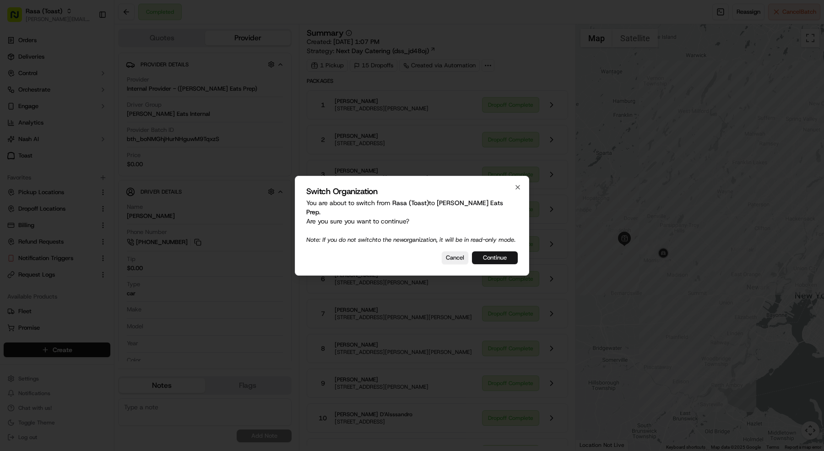
click at [491, 255] on button "Continue" at bounding box center [495, 257] width 46 height 13
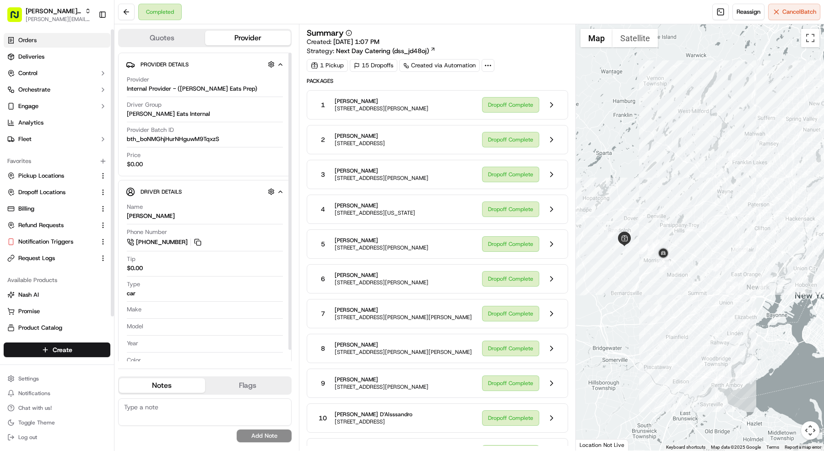
click at [50, 38] on link "Orders" at bounding box center [57, 40] width 107 height 15
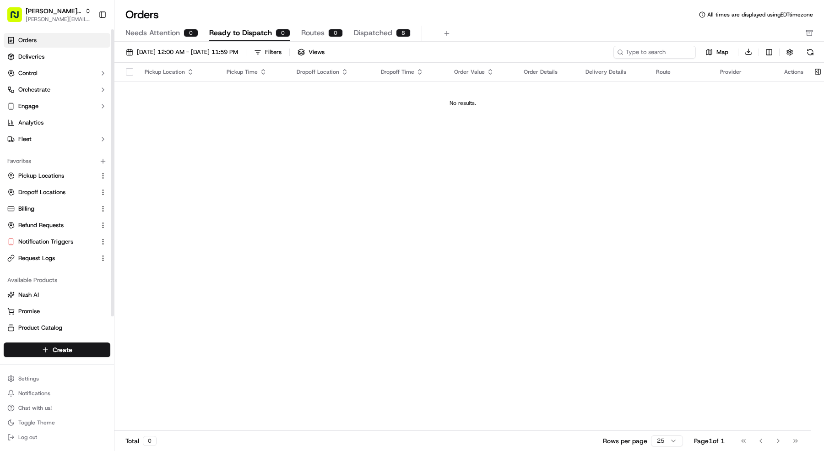
click at [369, 32] on span "Dispatched" at bounding box center [373, 32] width 38 height 11
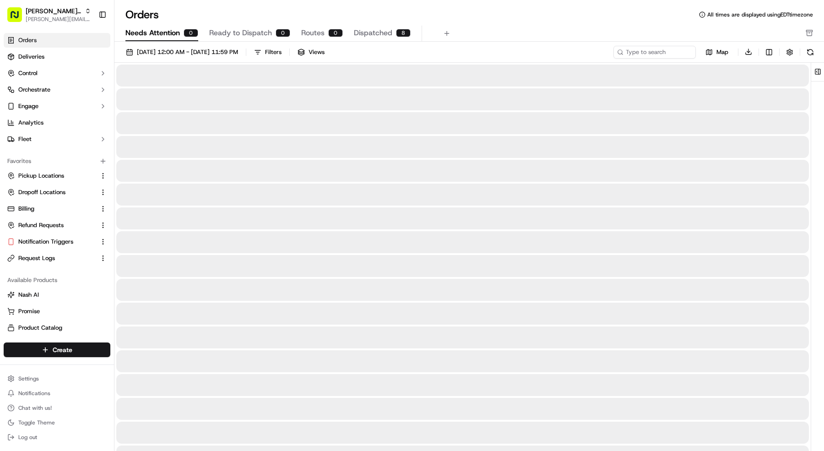
click at [181, 32] on button "Needs Attention 0" at bounding box center [161, 34] width 73 height 16
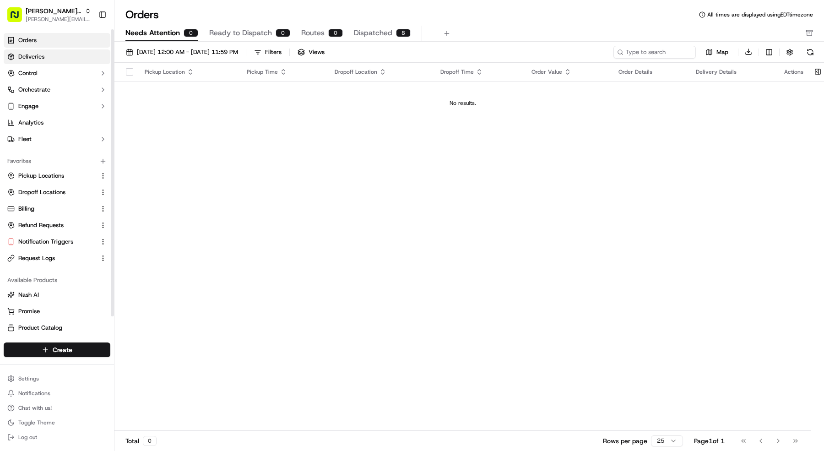
click at [83, 57] on link "Deliveries" at bounding box center [57, 56] width 107 height 15
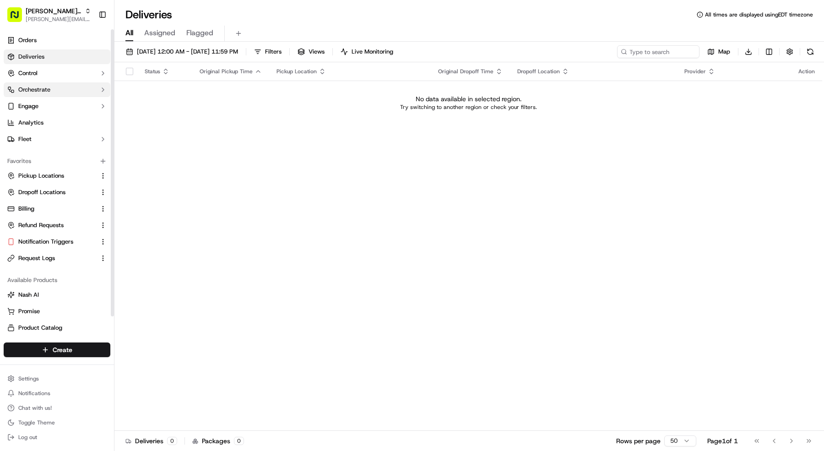
click at [68, 86] on button "Orchestrate" at bounding box center [57, 89] width 107 height 15
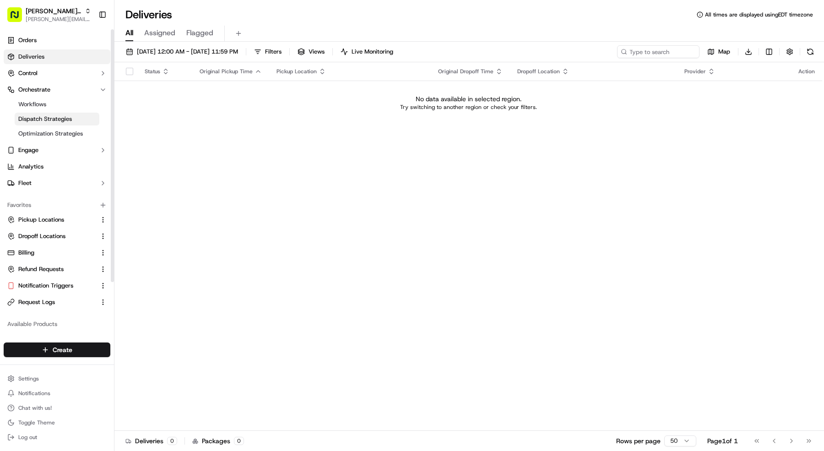
click at [58, 116] on span "Dispatch Strategies" at bounding box center [45, 119] width 54 height 8
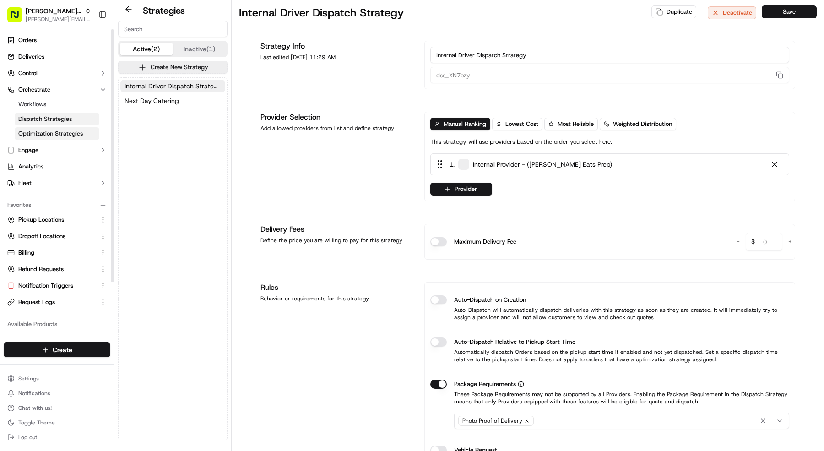
click at [54, 136] on span "Optimization Strategies" at bounding box center [50, 133] width 65 height 8
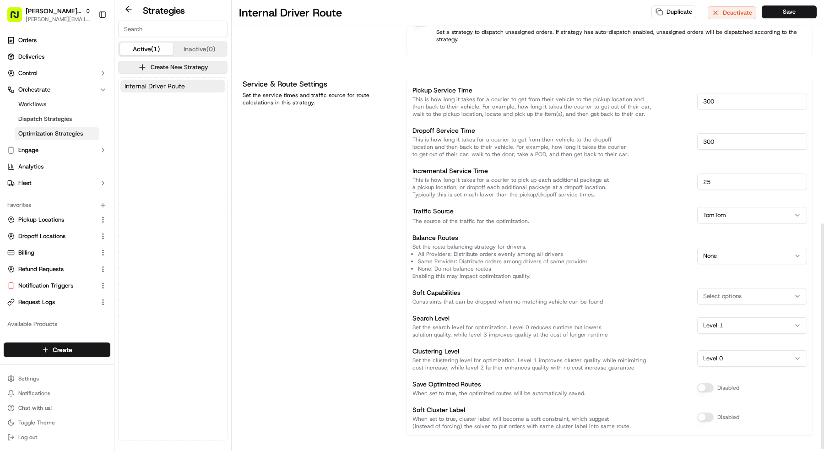
scroll to position [450, 0]
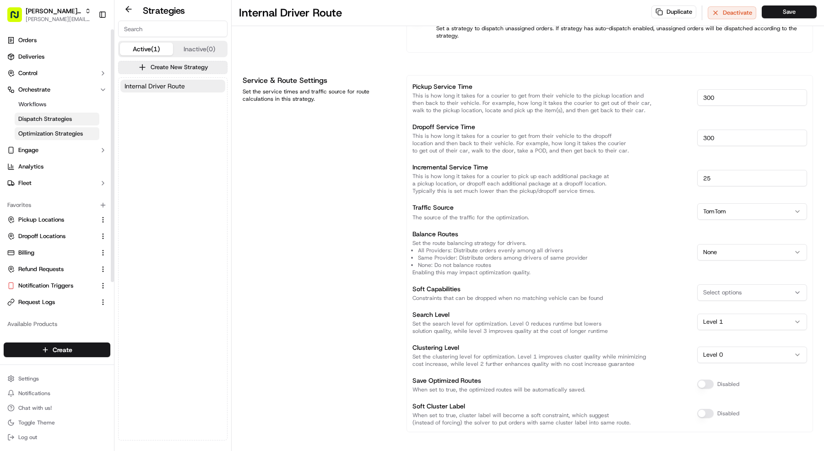
click at [73, 117] on link "Dispatch Strategies" at bounding box center [57, 119] width 85 height 13
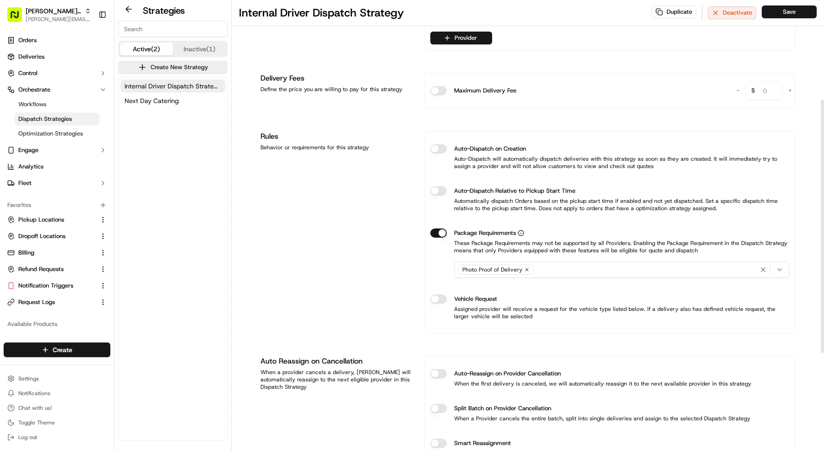
scroll to position [350, 0]
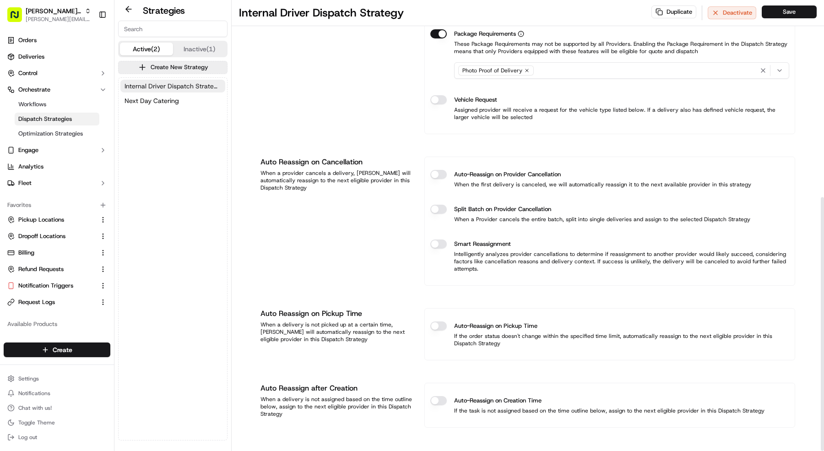
click at [186, 83] on span "Internal Driver Dispatch Strategy" at bounding box center [172, 85] width 97 height 9
click at [186, 94] on button "Next Day Catering" at bounding box center [172, 100] width 105 height 13
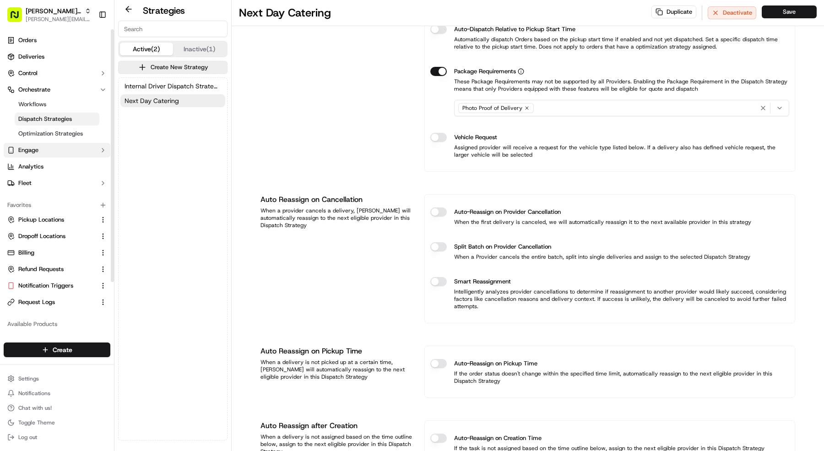
click at [77, 148] on button "Engage" at bounding box center [57, 150] width 107 height 15
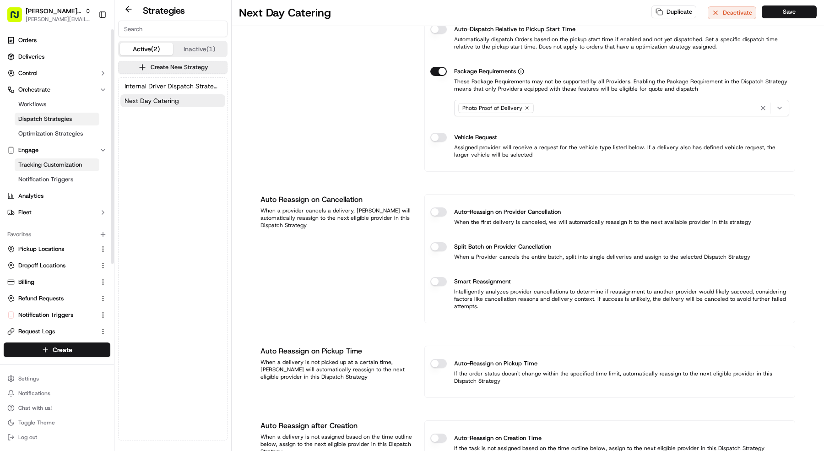
click at [72, 163] on span "Tracking Customization" at bounding box center [50, 165] width 64 height 8
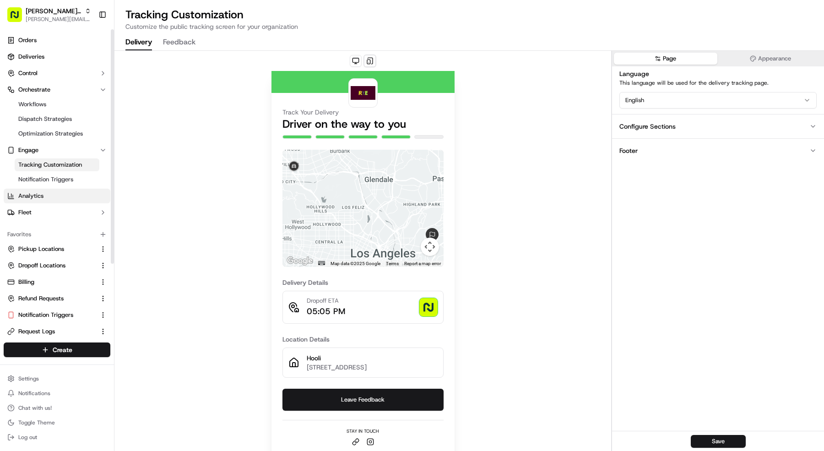
click at [64, 189] on link "Analytics" at bounding box center [57, 195] width 107 height 15
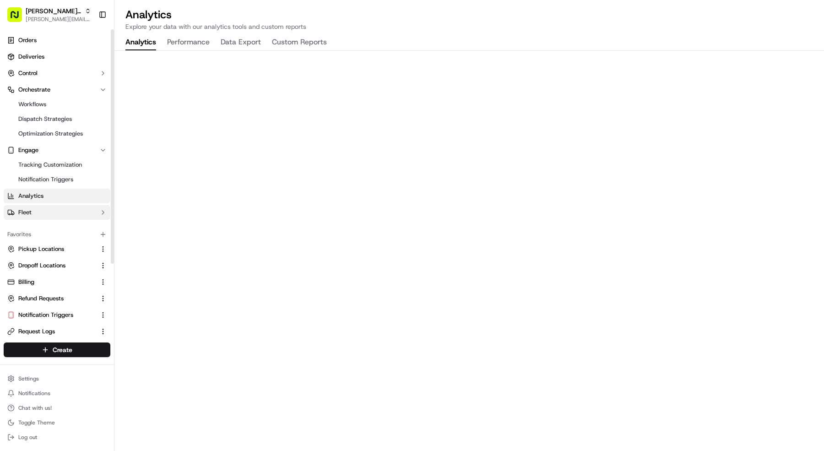
click at [65, 214] on button "Fleet" at bounding box center [57, 212] width 107 height 15
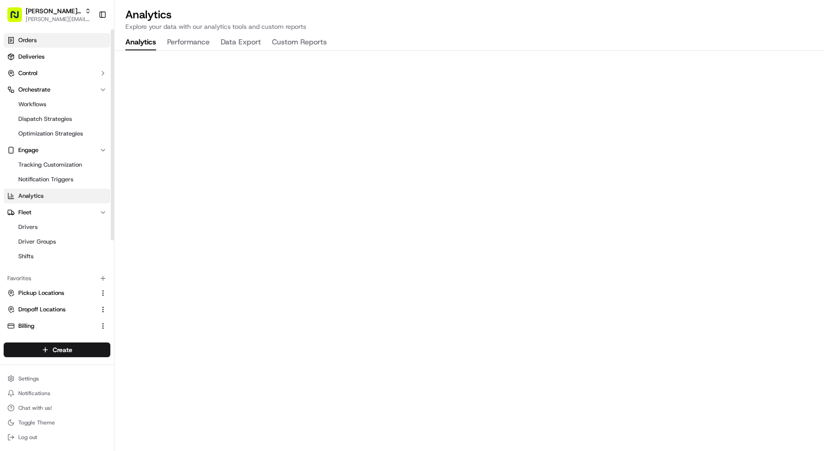
click at [50, 35] on link "Orders" at bounding box center [57, 40] width 107 height 15
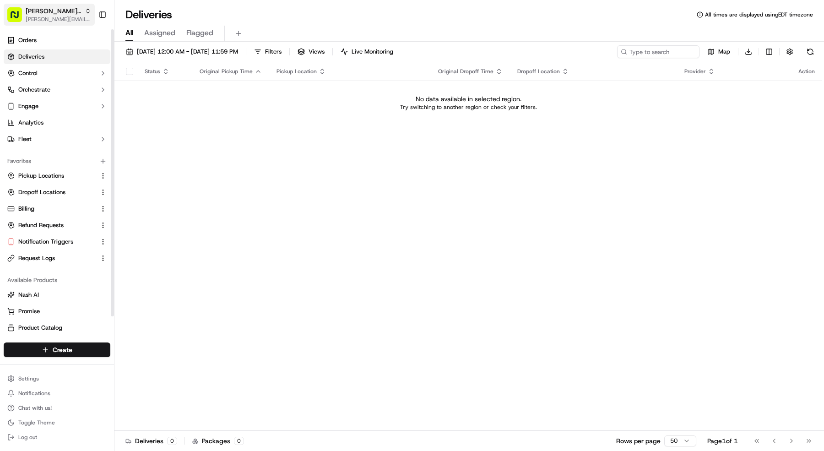
click at [44, 11] on span "[PERSON_NAME] Eats Prep" at bounding box center [53, 10] width 55 height 9
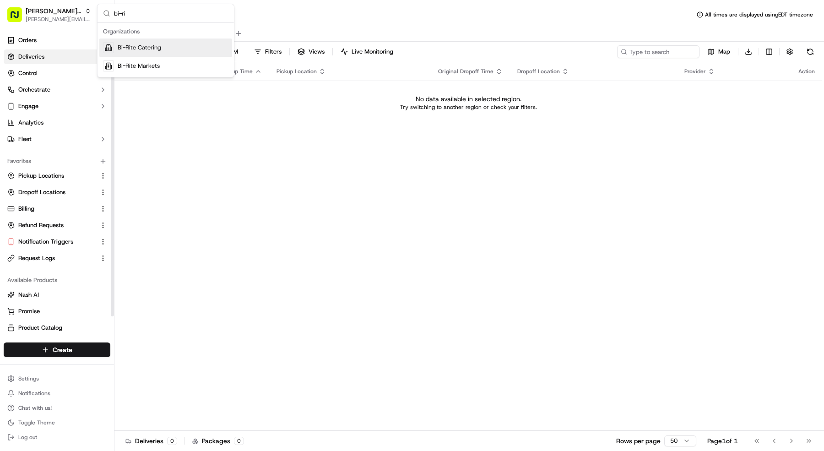
type input "bi-ri"
click at [138, 44] on span "Bi-Rite Catering" at bounding box center [139, 47] width 43 height 8
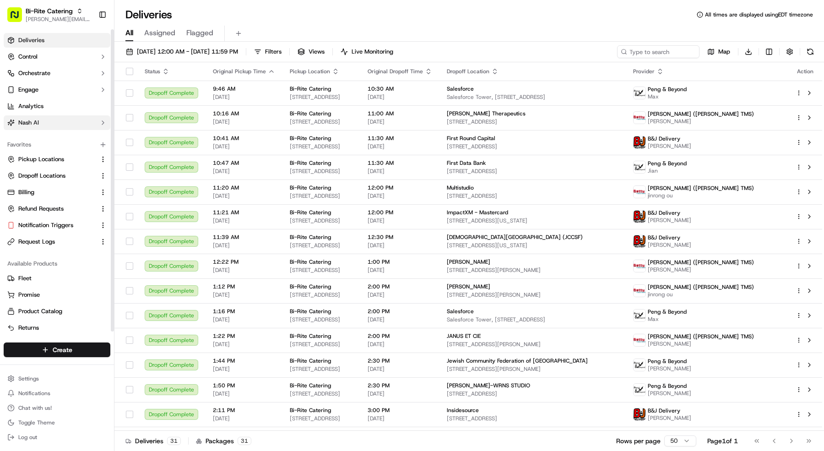
click at [62, 121] on button "Nash AI" at bounding box center [57, 122] width 107 height 15
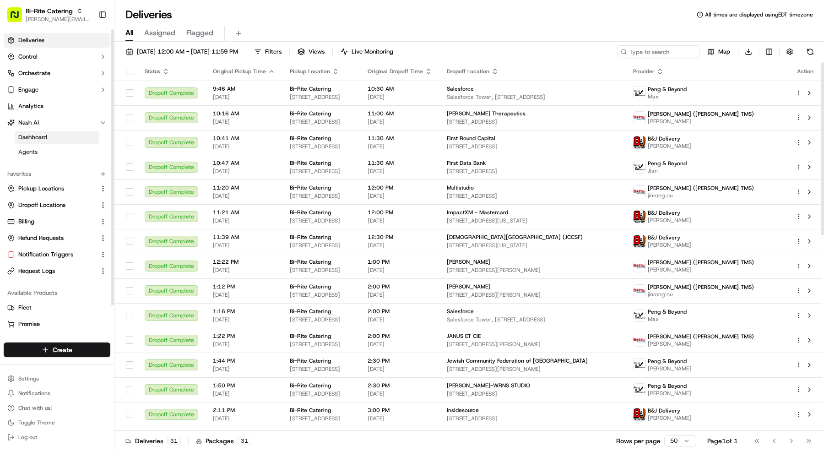
click at [54, 133] on link "Dashboard" at bounding box center [57, 137] width 85 height 13
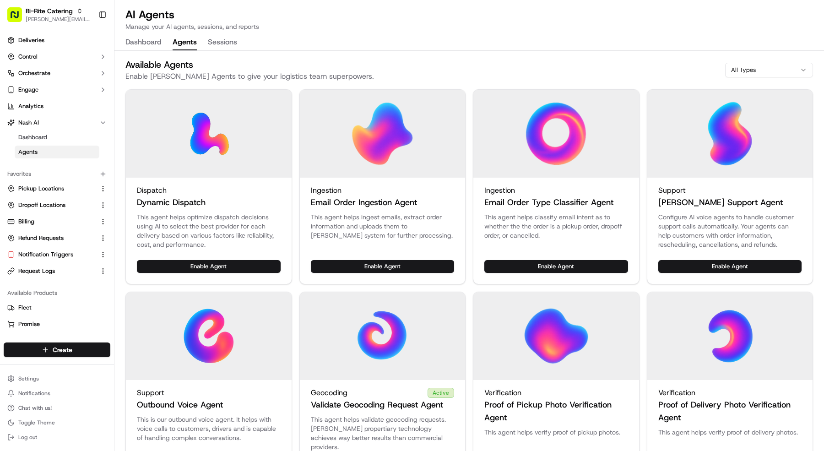
click at [177, 46] on button "Agents" at bounding box center [184, 43] width 24 height 16
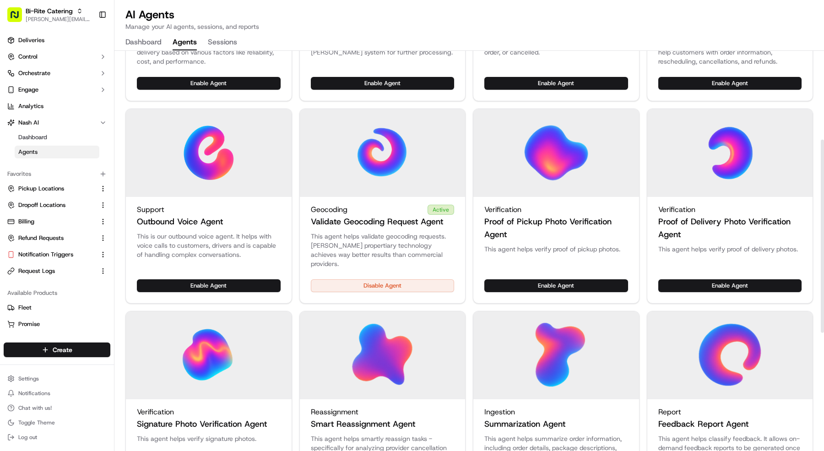
scroll to position [183, 0]
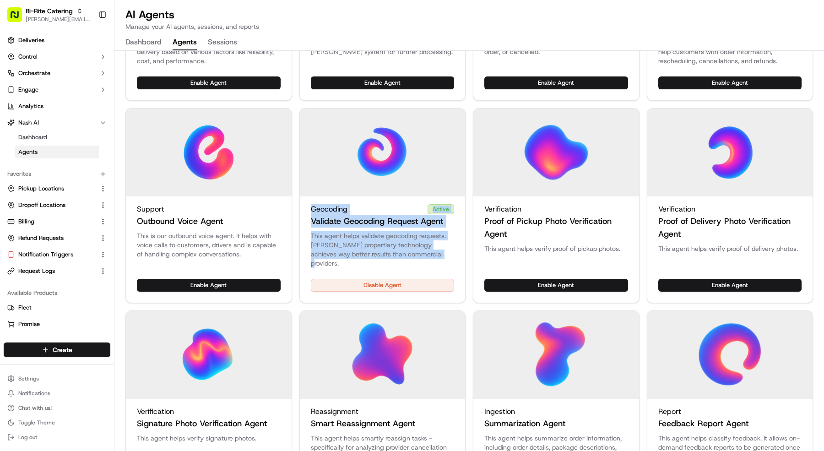
copy div "Geocoding Active Validate Geocoding Request Agent This agent helps validate geo…"
drag, startPoint x: 311, startPoint y: 207, endPoint x: 452, endPoint y: 257, distance: 149.0
click at [452, 257] on div "Geocoding Active Validate Geocoding Request Agent This agent helps validate geo…" at bounding box center [382, 205] width 167 height 195
click at [23, 15] on button "Bi-Rite Catering mariam@usenash.com" at bounding box center [49, 15] width 91 height 22
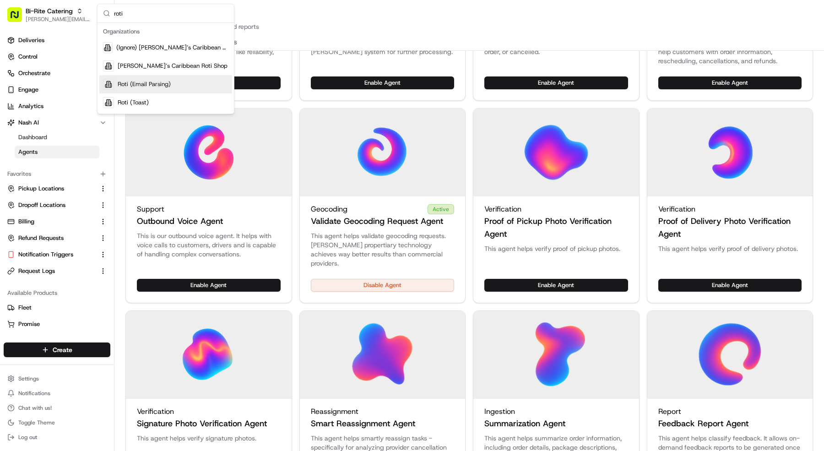
type input "roti"
click at [159, 84] on span "Roti (Email Parsing)" at bounding box center [144, 84] width 53 height 8
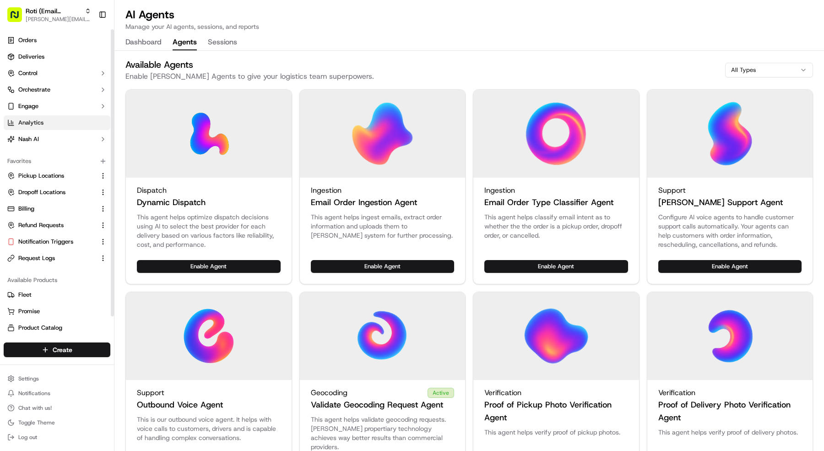
click at [59, 120] on link "Analytics" at bounding box center [57, 122] width 107 height 15
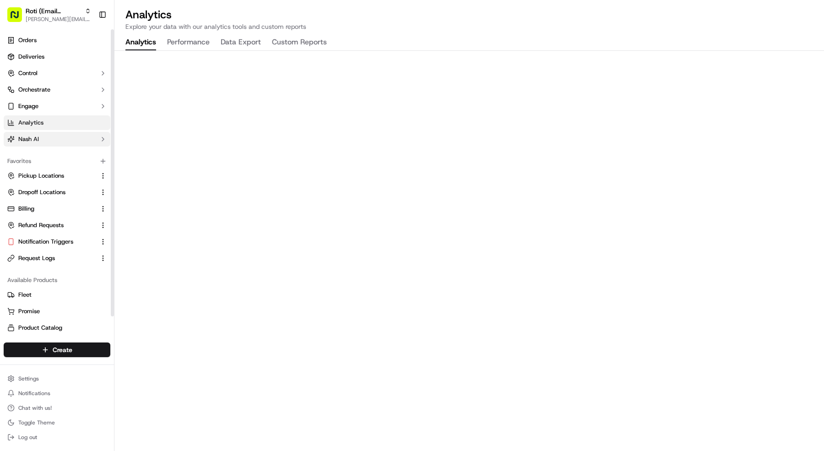
click at [68, 132] on button "Nash AI" at bounding box center [57, 139] width 107 height 15
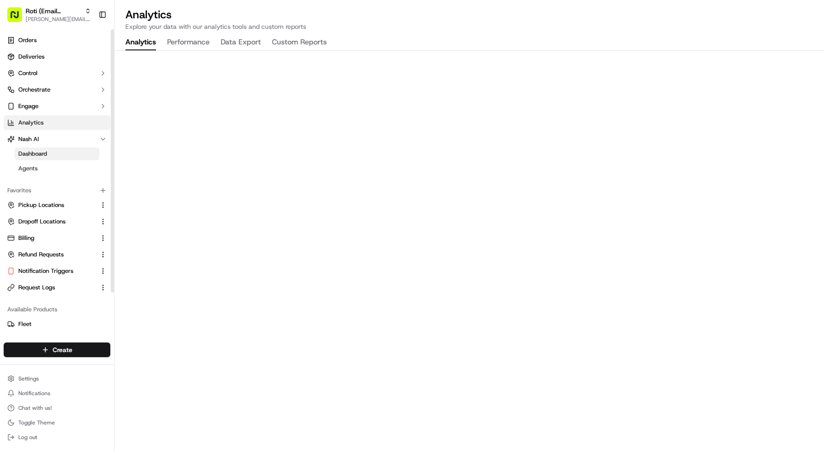
click at [65, 154] on link "Dashboard" at bounding box center [57, 153] width 85 height 13
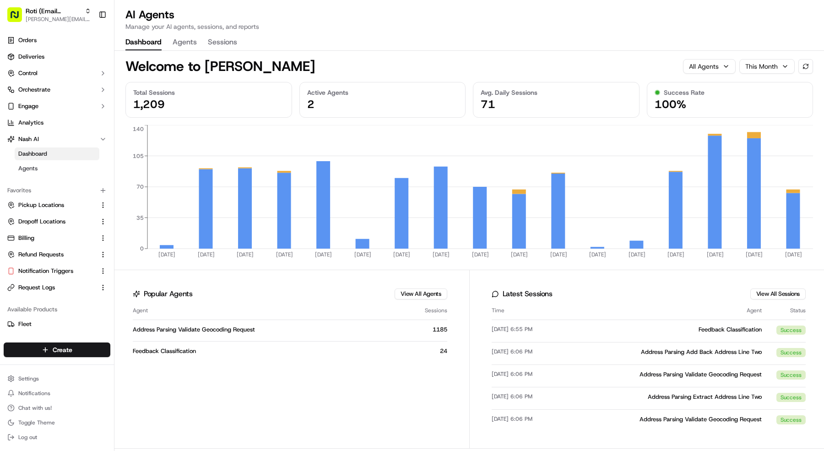
click at [186, 37] on button "Agents" at bounding box center [184, 43] width 24 height 16
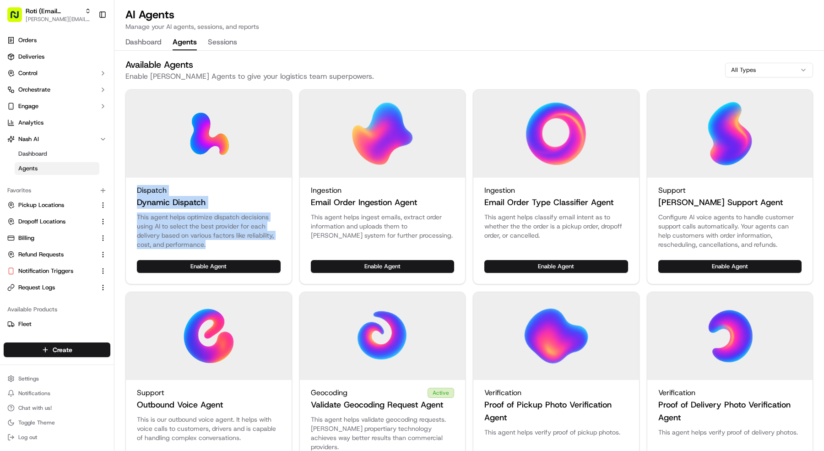
copy div "Dispatch Dynamic Dispatch This agent helps optimize dispatch decisions using AI…"
drag, startPoint x: 134, startPoint y: 188, endPoint x: 269, endPoint y: 247, distance: 146.7
click at [269, 247] on div "Dispatch Dynamic Dispatch This agent helps optimize dispatch decisions using AI…" at bounding box center [208, 186] width 167 height 195
click at [555, 268] on button "Enable Agent" at bounding box center [556, 266] width 144 height 13
click at [555, 268] on button "Disable Agent" at bounding box center [556, 266] width 144 height 13
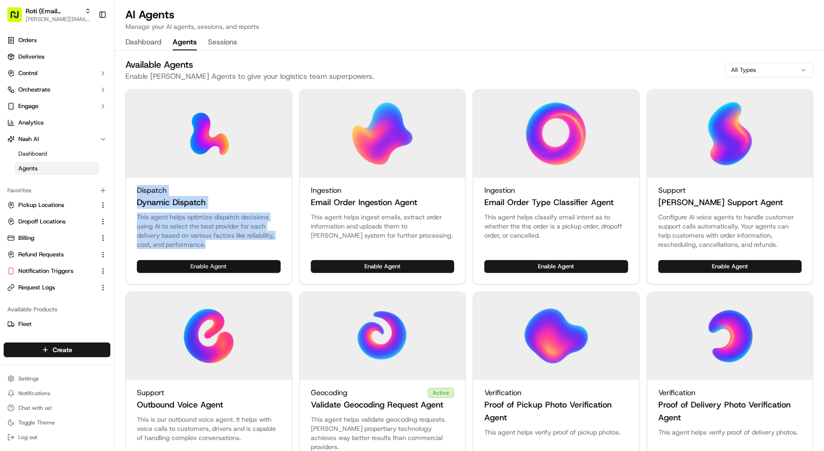
click at [204, 264] on button "Enable Agent" at bounding box center [209, 266] width 144 height 13
click at [241, 267] on button "Manage Agent" at bounding box center [245, 266] width 70 height 13
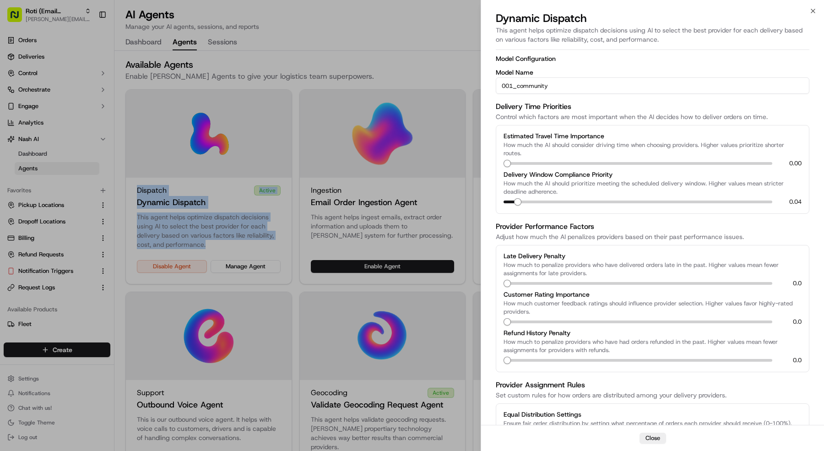
click at [515, 204] on span at bounding box center [517, 201] width 7 height 7
click at [530, 201] on span at bounding box center [532, 201] width 7 height 7
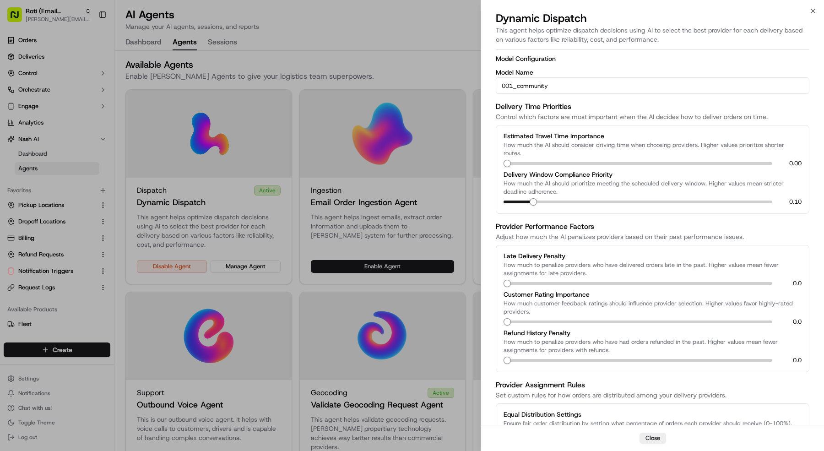
click at [566, 215] on div "Model Configuration Model Name 001_community Delivery Time Priorities Control w…" at bounding box center [651, 301] width 313 height 493
click at [654, 437] on button "Close" at bounding box center [652, 437] width 27 height 11
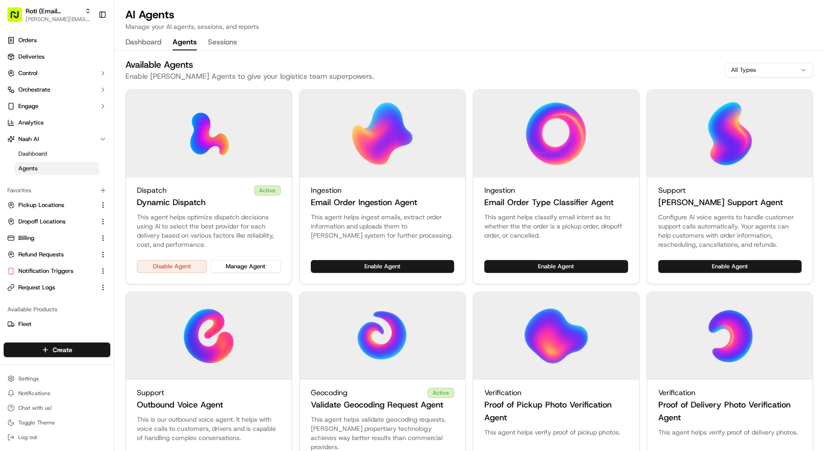
click at [253, 273] on div "Disable Agent Manage Agent" at bounding box center [209, 272] width 166 height 24
click at [256, 269] on button "Manage Agent" at bounding box center [245, 266] width 70 height 13
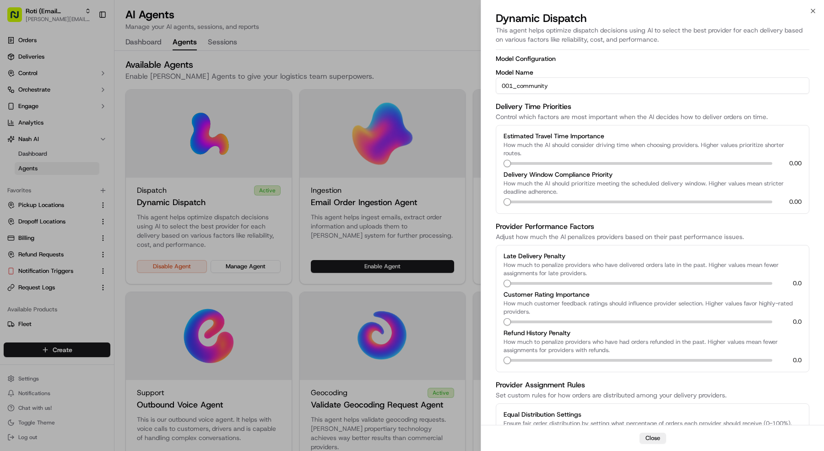
scroll to position [146, 0]
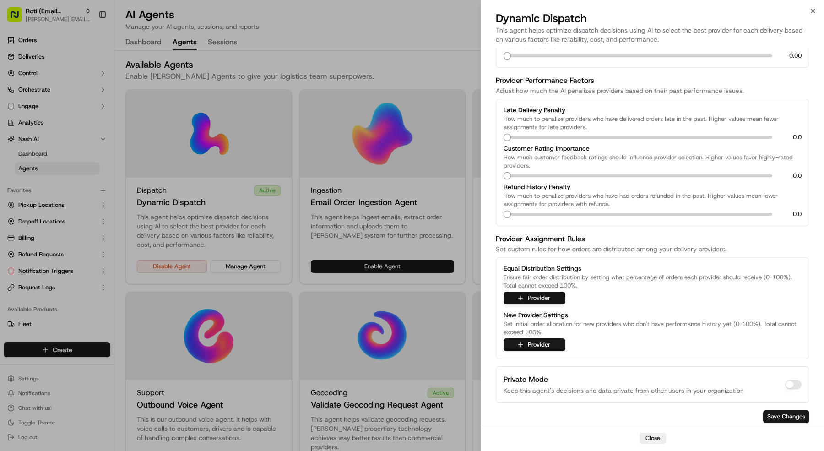
click at [549, 295] on button "Provider" at bounding box center [534, 297] width 62 height 13
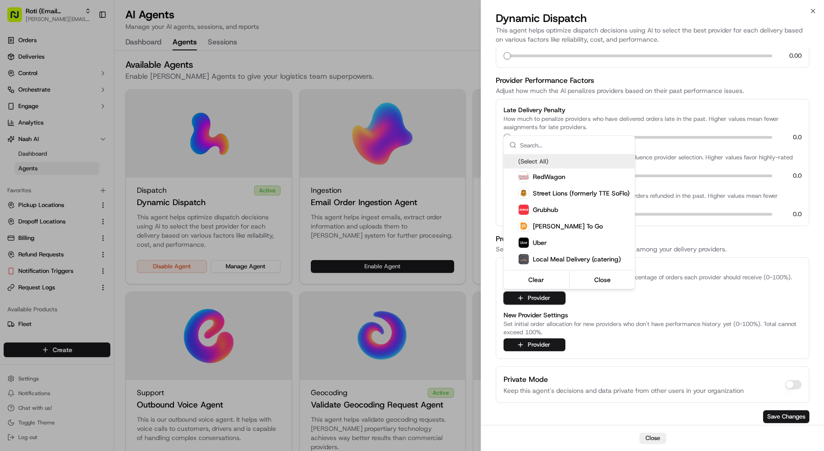
click at [567, 306] on div at bounding box center [412, 225] width 824 height 451
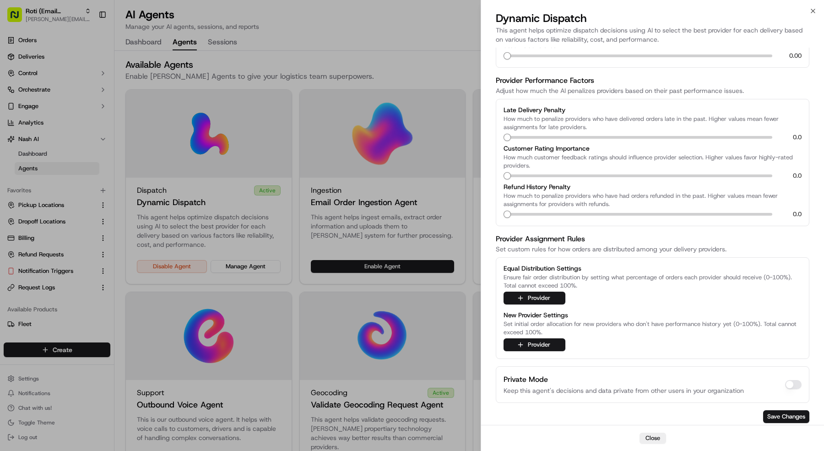
click at [443, 352] on div at bounding box center [412, 225] width 824 height 451
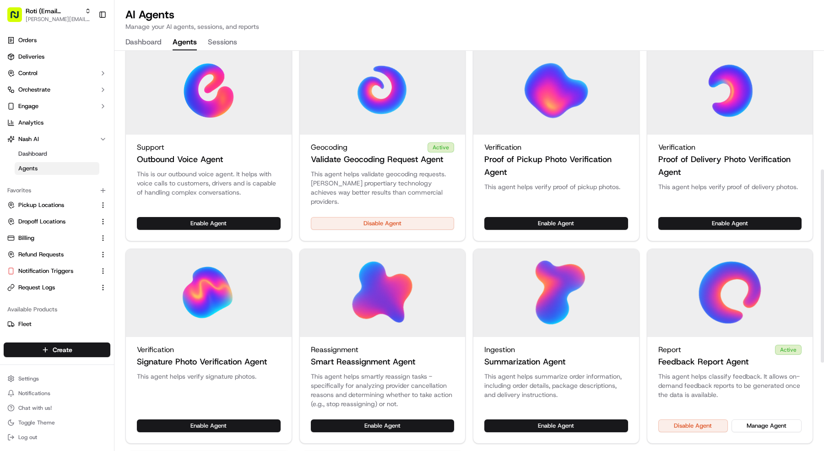
scroll to position [243, 0]
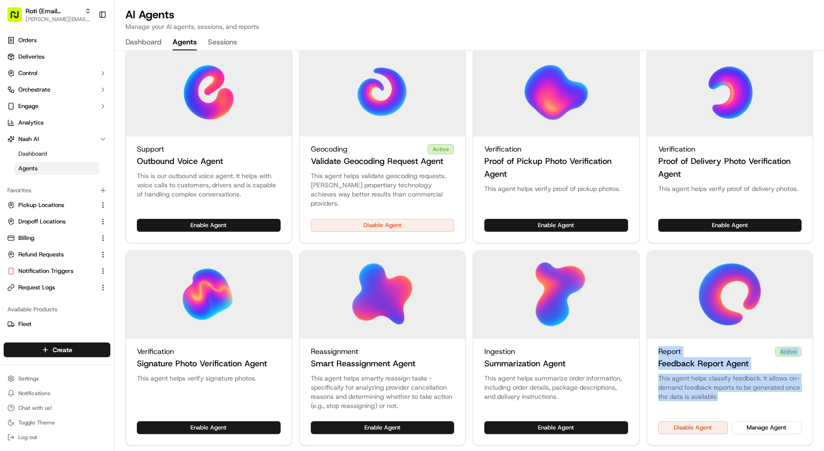
copy div "Report Active Feedback Report Agent This agent helps classify feedback. It allo…"
drag, startPoint x: 657, startPoint y: 339, endPoint x: 762, endPoint y: 384, distance: 113.4
click at [762, 384] on div "Report Active Feedback Report Agent This agent helps classify feedback. It allo…" at bounding box center [729, 347] width 167 height 195
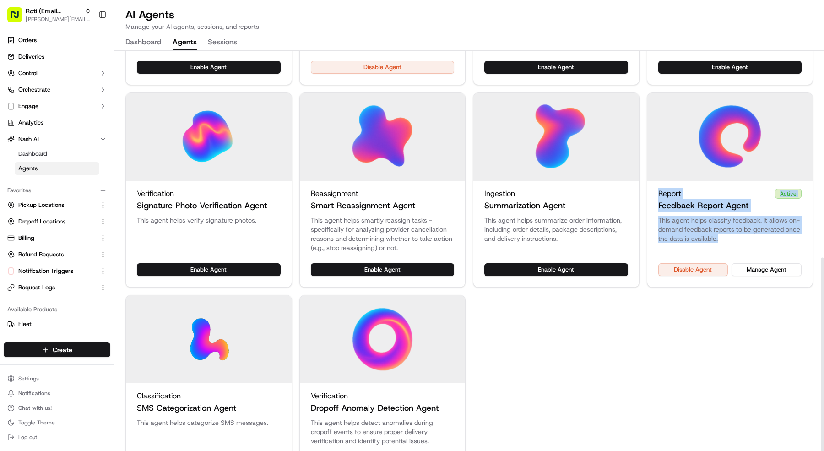
scroll to position [427, 0]
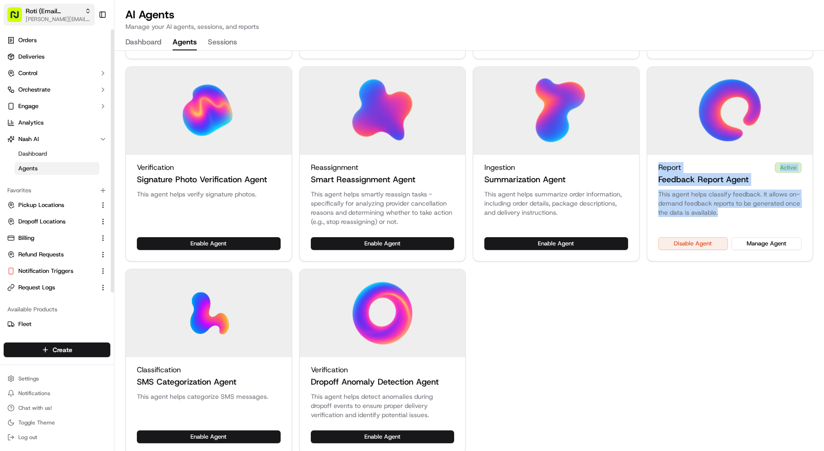
click at [57, 20] on span "[PERSON_NAME][EMAIL_ADDRESS][DOMAIN_NAME]" at bounding box center [58, 19] width 65 height 7
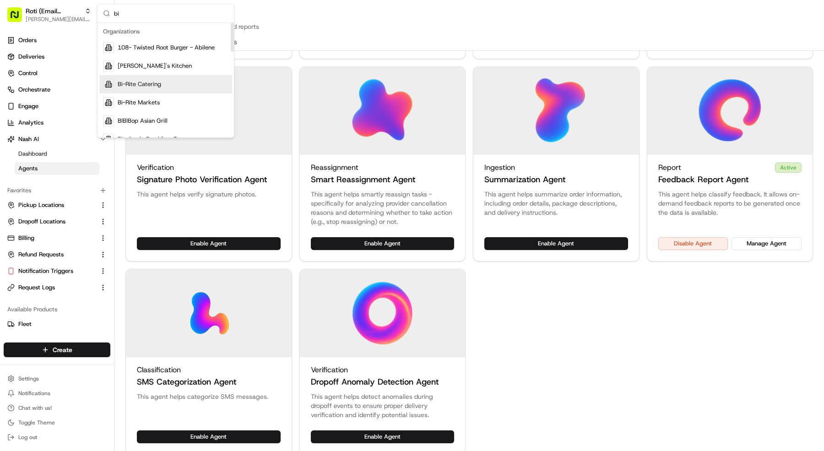
type input "bi"
click at [167, 89] on div "Bi-Rite Catering" at bounding box center [165, 84] width 133 height 18
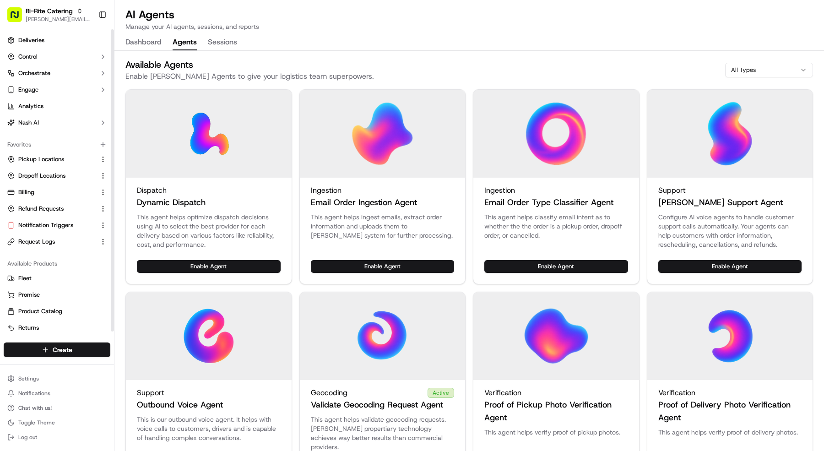
click at [67, 48] on ul "Deliveries Control Orchestrate Engage Analytics Nash AI" at bounding box center [57, 81] width 107 height 97
click at [65, 56] on button "Control" at bounding box center [57, 56] width 107 height 15
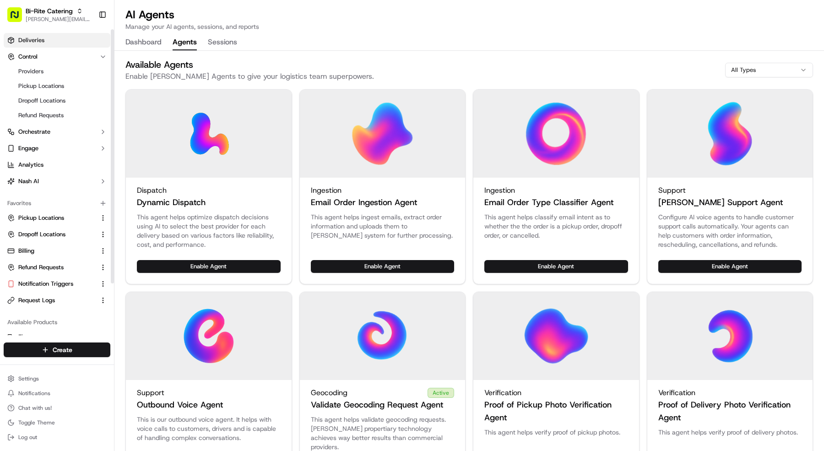
click at [62, 38] on link "Deliveries" at bounding box center [57, 40] width 107 height 15
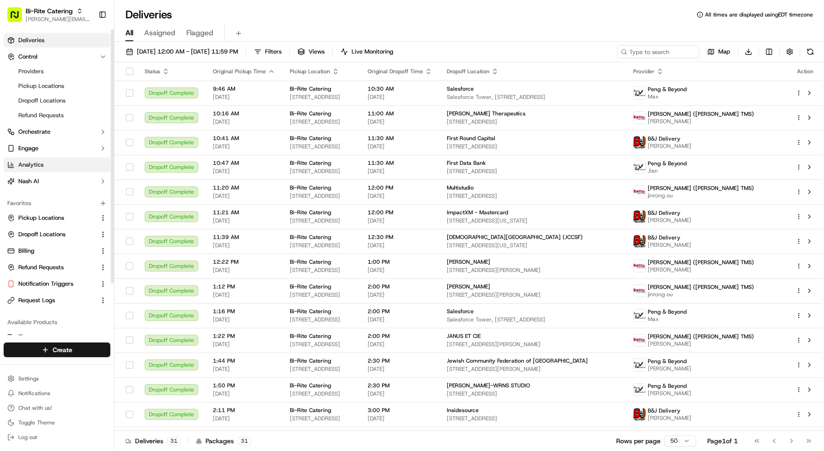
click at [43, 169] on link "Analytics" at bounding box center [57, 164] width 107 height 15
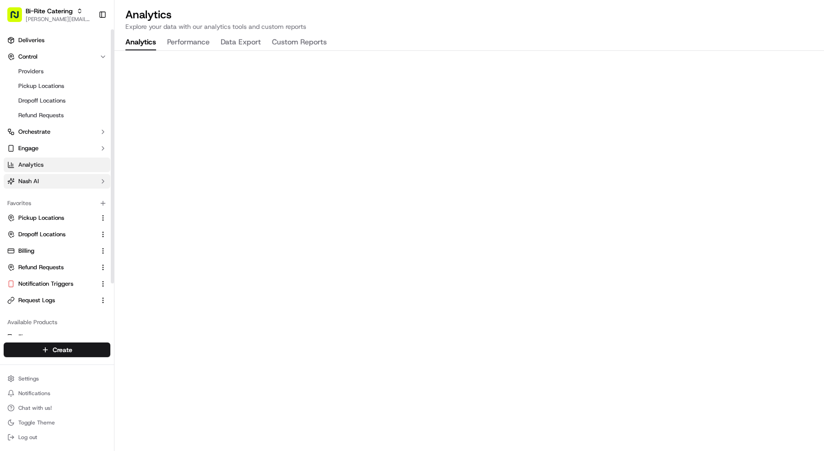
click at [36, 177] on span "Nash AI" at bounding box center [28, 181] width 21 height 8
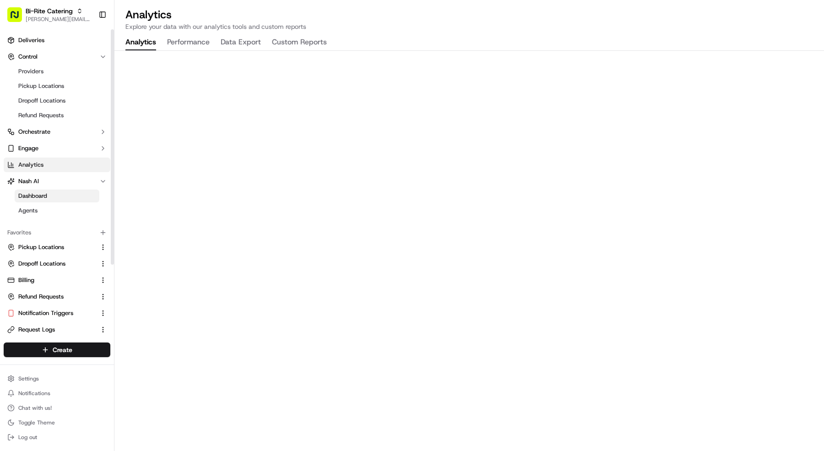
click at [36, 193] on span "Dashboard" at bounding box center [32, 196] width 29 height 8
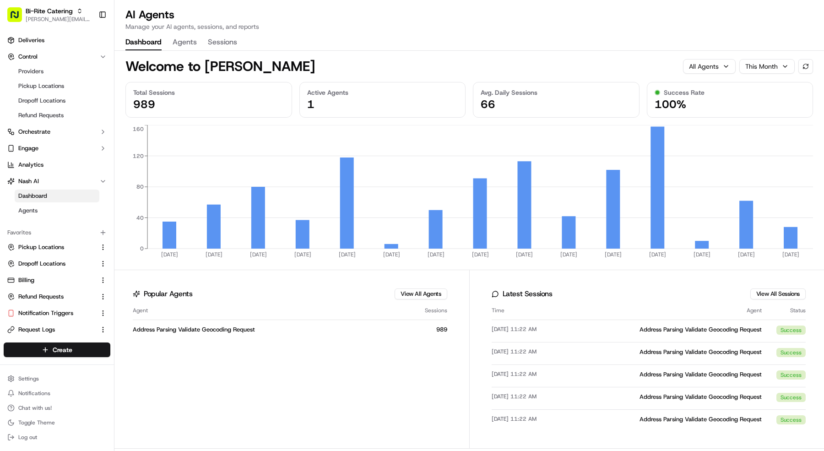
click at [184, 42] on button "Agents" at bounding box center [184, 43] width 24 height 16
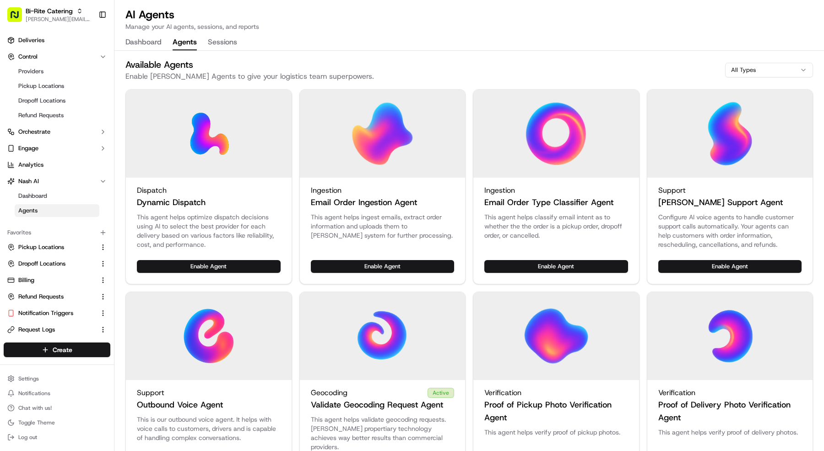
click at [225, 45] on button "Sessions" at bounding box center [222, 43] width 29 height 16
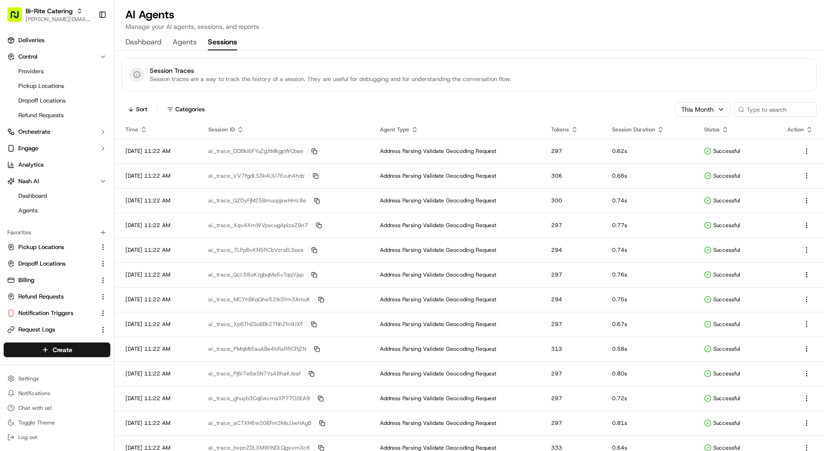
click at [147, 42] on button "Dashboard" at bounding box center [143, 43] width 36 height 16
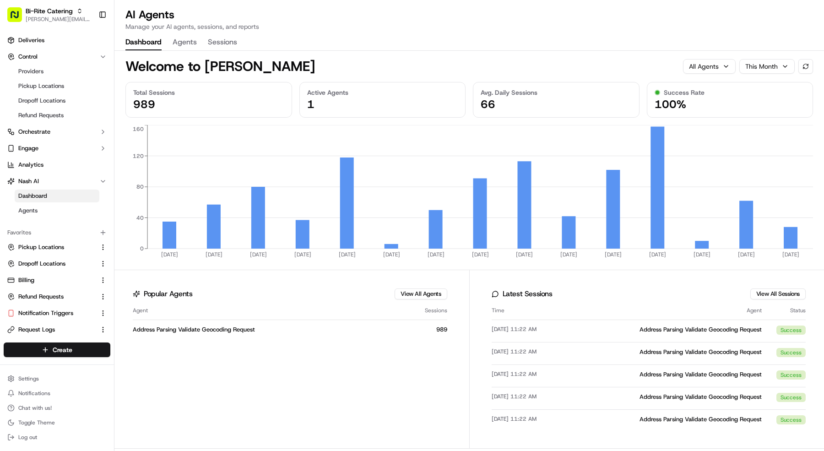
click at [707, 62] on span "All Agents" at bounding box center [704, 66] width 30 height 9
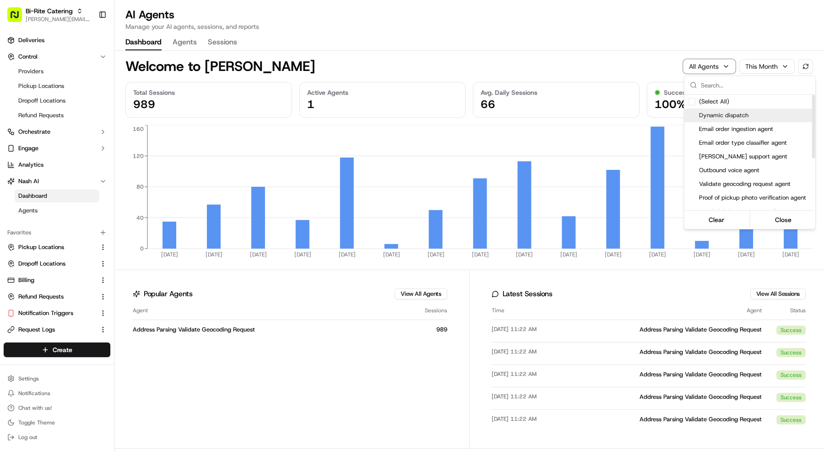
click at [717, 114] on span "Dynamic dispatch" at bounding box center [755, 115] width 113 height 8
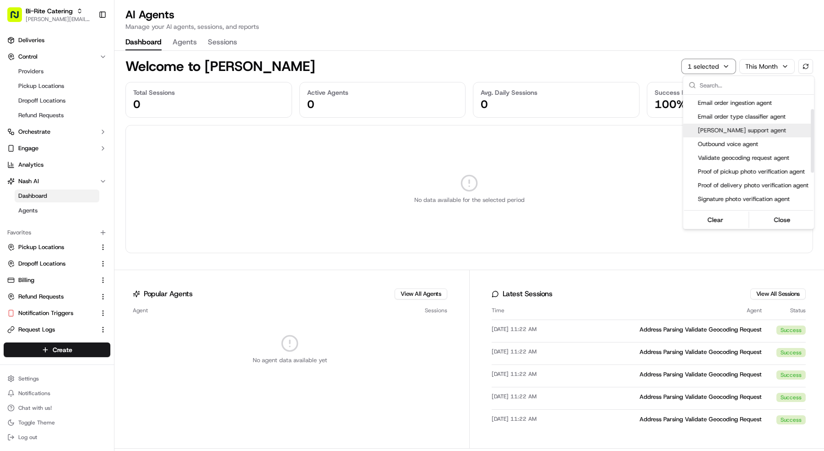
scroll to position [30, 0]
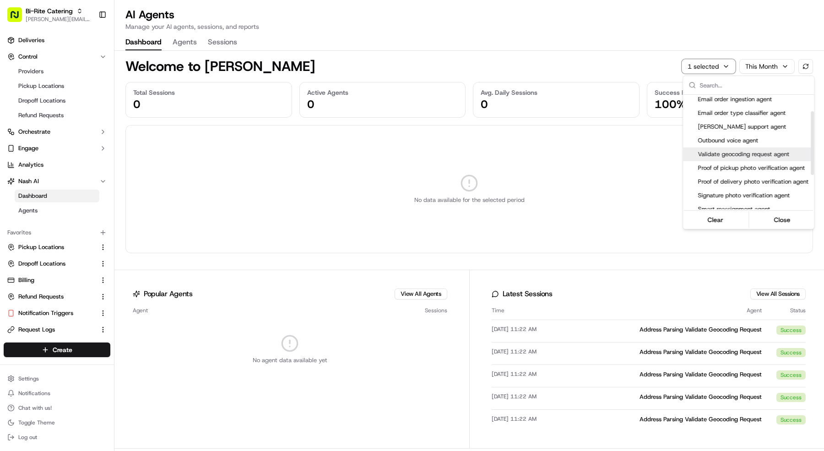
click at [711, 153] on span "Validate geocoding request agent" at bounding box center [753, 154] width 113 height 8
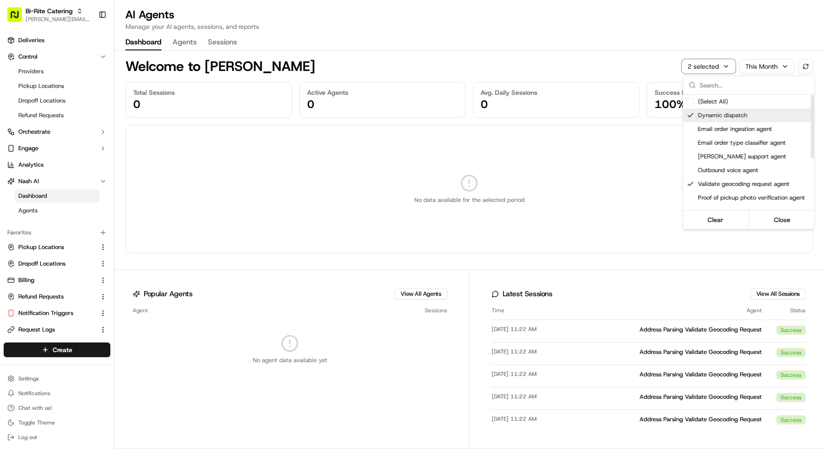
click at [707, 111] on span "Dynamic dispatch" at bounding box center [753, 115] width 113 height 8
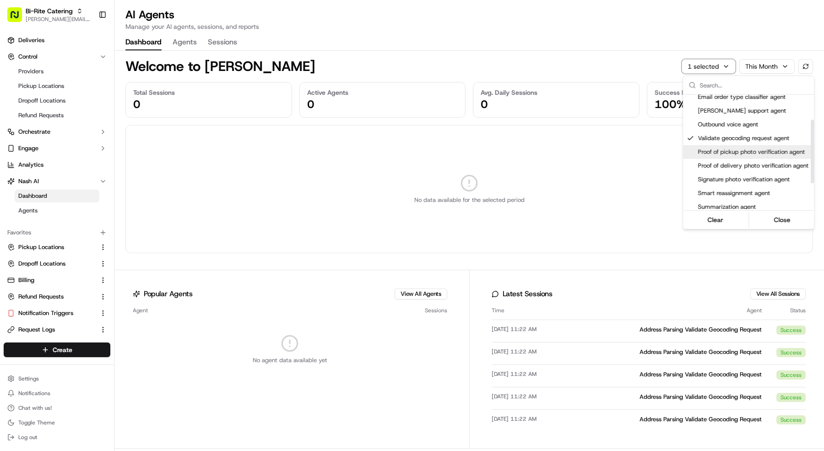
scroll to position [51, 0]
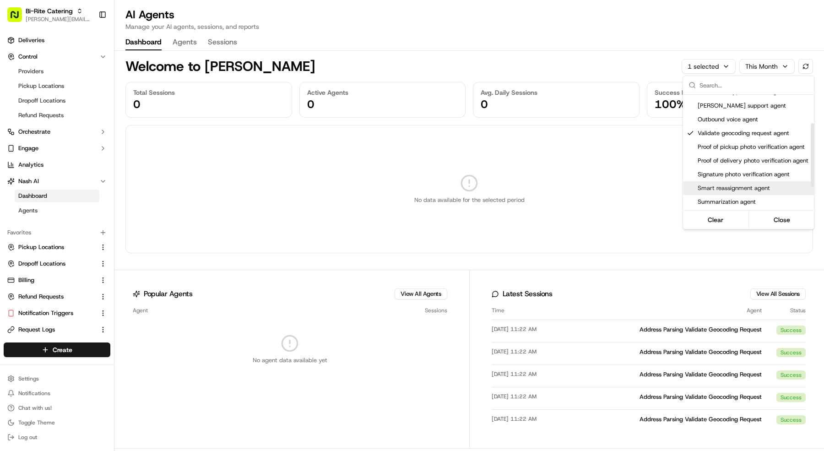
click at [183, 43] on html "Bi-Rite Catering mariam@usenash.com Toggle Sidebar Deliveries Control Providers…" at bounding box center [412, 225] width 824 height 451
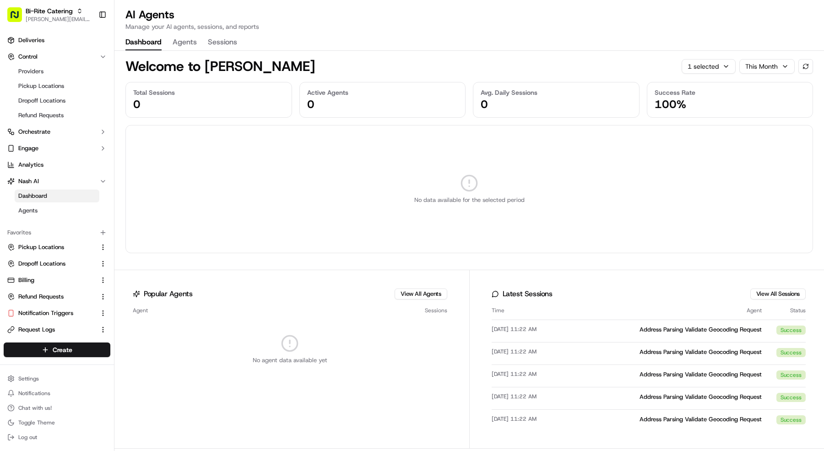
click at [183, 43] on button "Agents" at bounding box center [184, 43] width 24 height 16
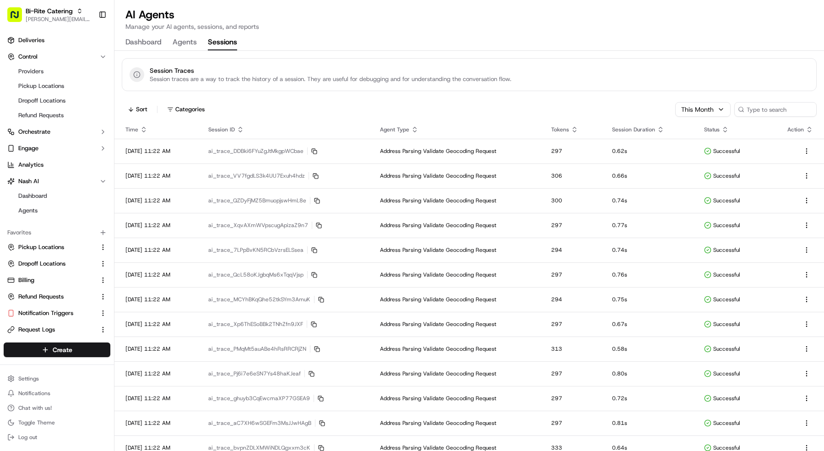
click at [225, 37] on button "Sessions" at bounding box center [222, 43] width 29 height 16
click at [201, 110] on html "Bi-Rite Catering mariam@usenash.com Toggle Sidebar Deliveries Control Providers…" at bounding box center [412, 225] width 824 height 451
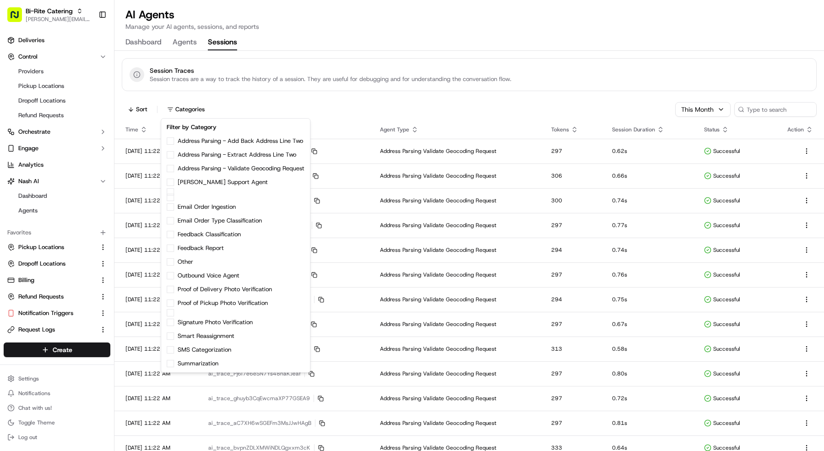
click at [149, 43] on html "Bi-Rite Catering mariam@usenash.com Toggle Sidebar Deliveries Control Providers…" at bounding box center [412, 225] width 824 height 451
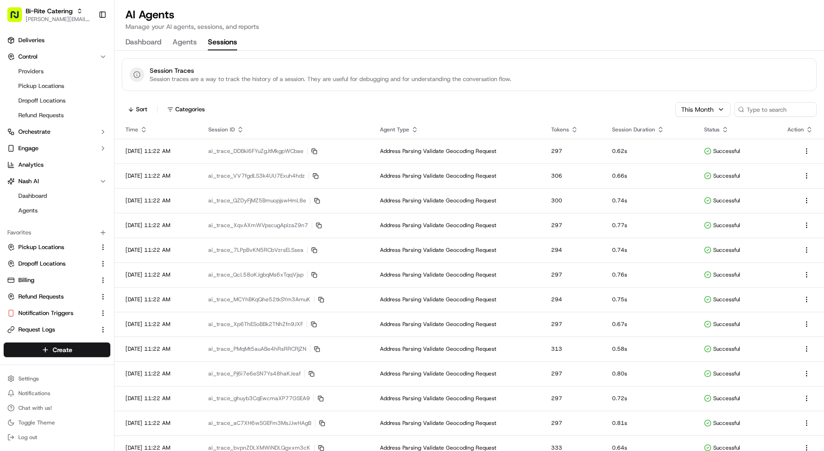
click at [149, 43] on button "Dashboard" at bounding box center [143, 43] width 36 height 16
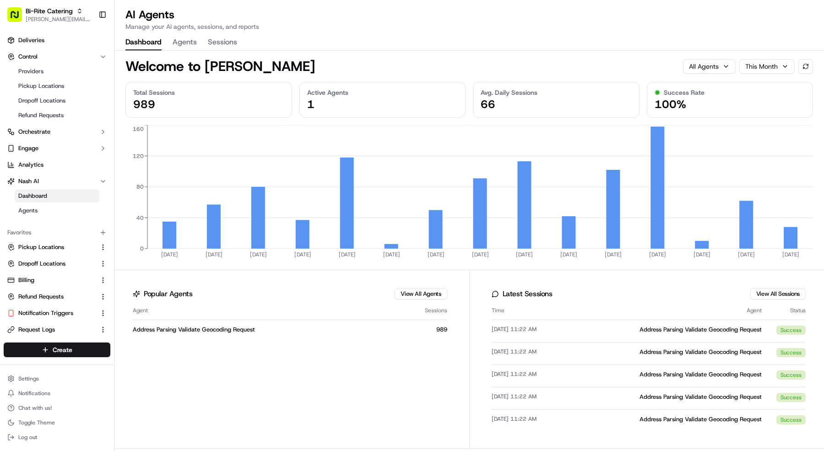
click at [149, 91] on span "Total Sessions" at bounding box center [154, 92] width 42 height 9
click at [590, 97] on div "66" at bounding box center [555, 104] width 151 height 15
click at [243, 331] on div "Address Parsing Validate Geocoding Request" at bounding box center [263, 329] width 261 height 8
click at [782, 69] on html "Bi-Rite Catering mariam@usenash.com Toggle Sidebar Deliveries Control Providers…" at bounding box center [412, 225] width 824 height 451
click at [60, 4] on html "Bi-Rite Catering mariam@usenash.com Toggle Sidebar Deliveries Control Providers…" at bounding box center [412, 225] width 824 height 451
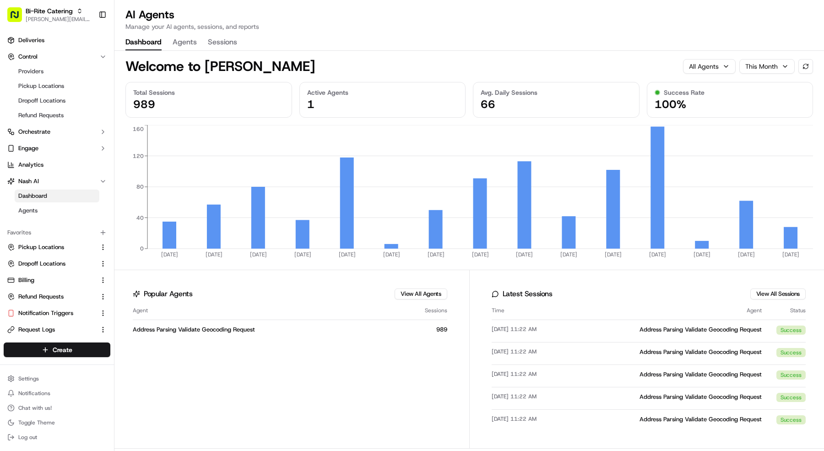
click at [776, 71] on html "Bi-Rite Catering mariam@usenash.com Toggle Sidebar Deliveries Control Providers…" at bounding box center [412, 225] width 824 height 451
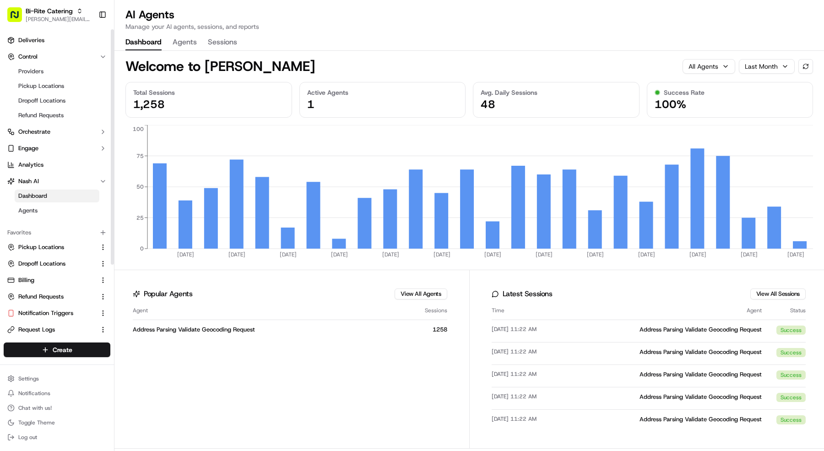
click at [79, 1] on div "Bi-Rite Catering mariam@usenash.com Toggle Sidebar" at bounding box center [57, 14] width 114 height 29
click at [73, 5] on button "Bi-Rite Catering mariam@usenash.com" at bounding box center [49, 15] width 91 height 22
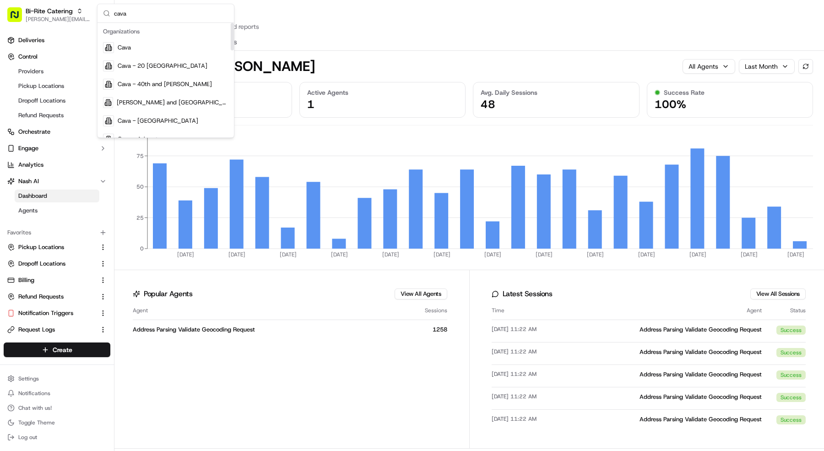
type input "cava"
click at [138, 47] on div "Cava" at bounding box center [165, 47] width 133 height 18
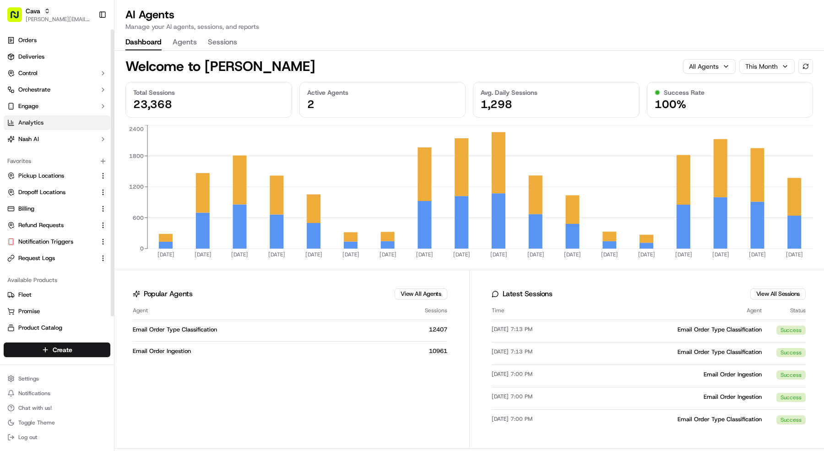
click at [60, 129] on link "Analytics" at bounding box center [57, 122] width 107 height 15
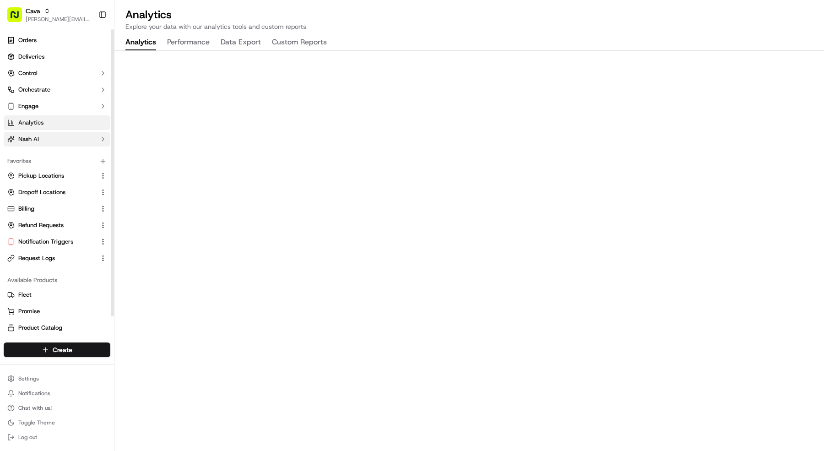
click at [31, 133] on button "Nash AI" at bounding box center [57, 139] width 107 height 15
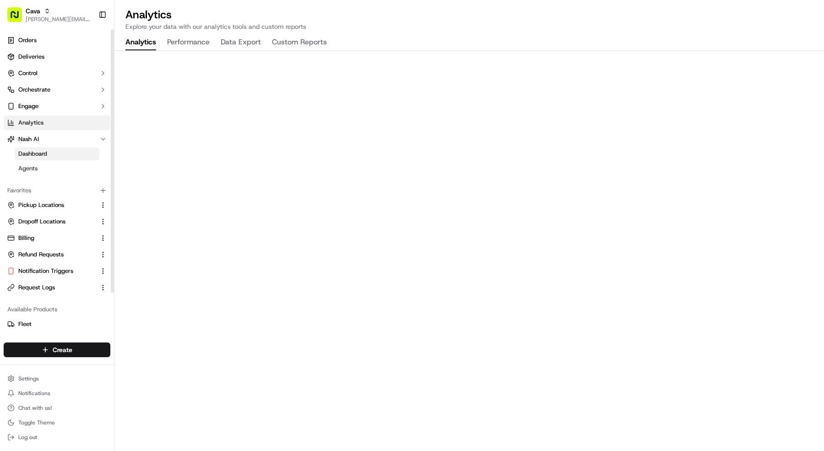
click at [85, 156] on link "Dashboard" at bounding box center [57, 153] width 85 height 13
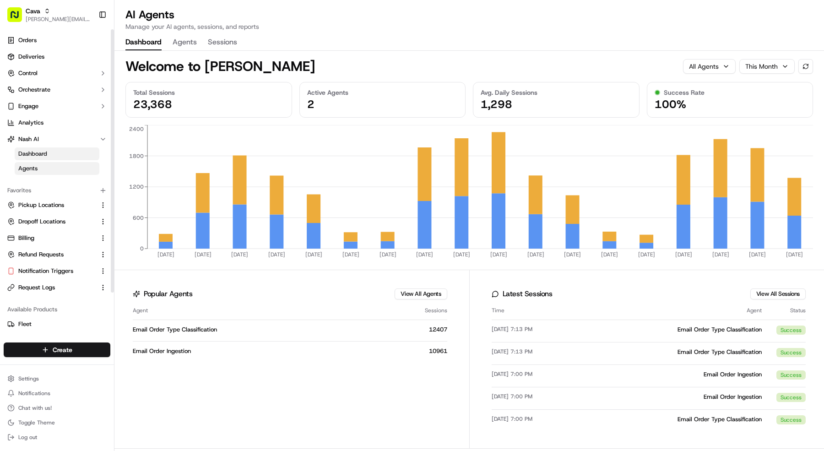
click at [42, 172] on link "Agents" at bounding box center [57, 168] width 85 height 13
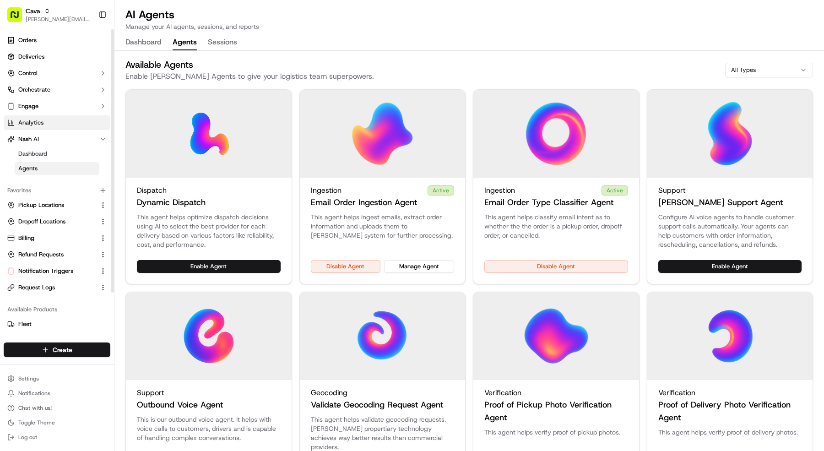
click at [42, 121] on span "Analytics" at bounding box center [30, 122] width 25 height 8
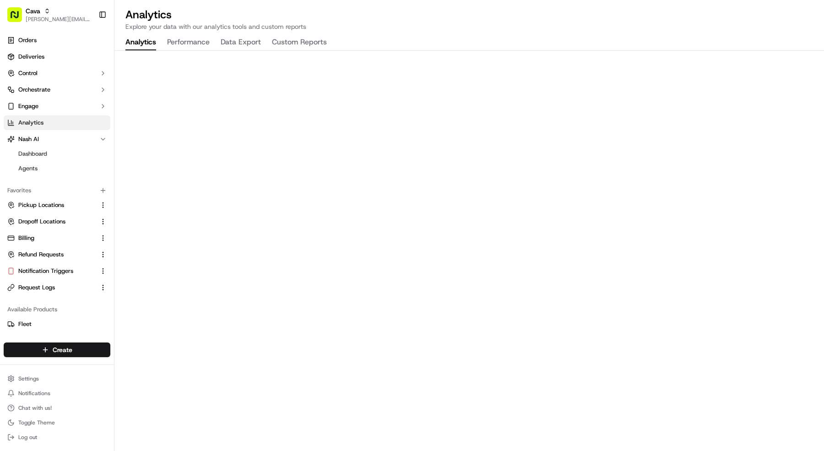
click at [186, 48] on button "Performance" at bounding box center [188, 43] width 43 height 16
click at [51, 65] on ul "Orders Deliveries Control Orchestrate Engage Analytics Nash AI Dashboard Agents" at bounding box center [57, 104] width 107 height 143
click at [51, 59] on link "Deliveries" at bounding box center [57, 56] width 107 height 15
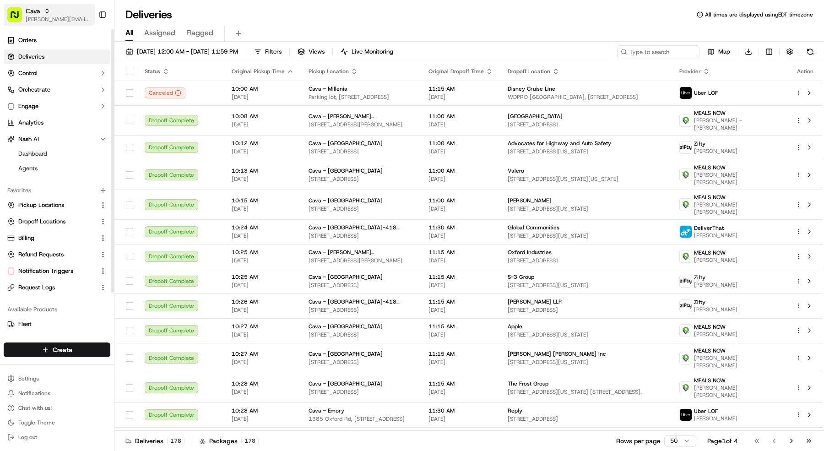
click at [37, 12] on span "Cava" at bounding box center [33, 10] width 15 height 9
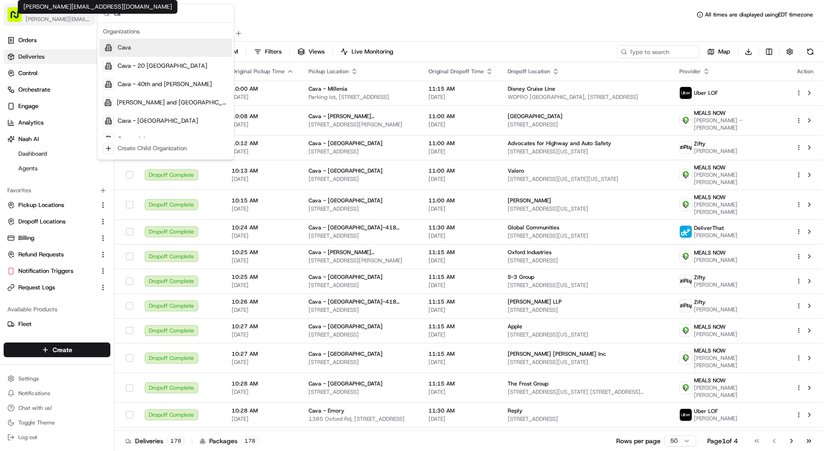
type input "c"
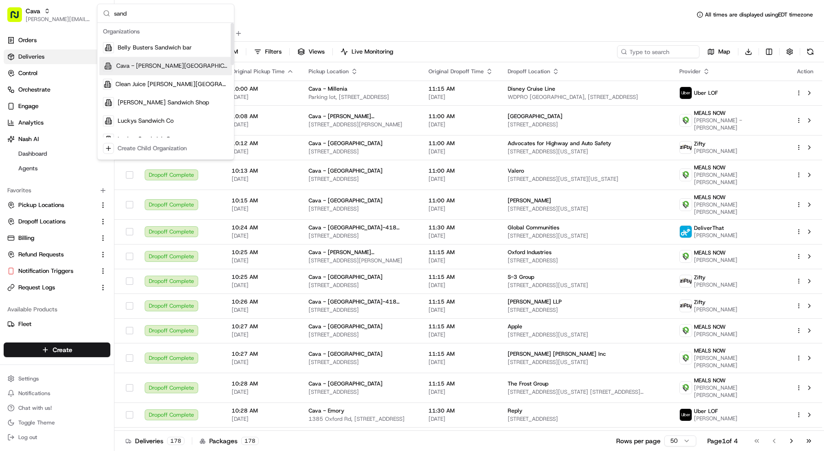
type input "sand"
click at [155, 65] on span "Cava - Sandy Springs" at bounding box center [172, 66] width 112 height 8
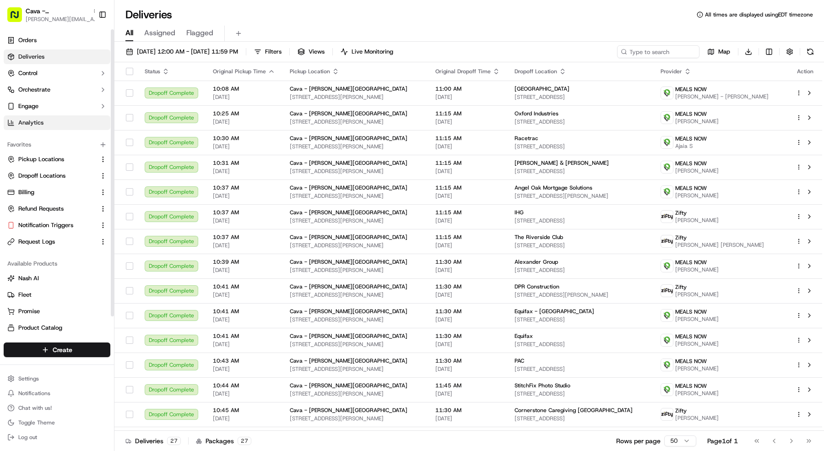
click at [59, 124] on link "Analytics" at bounding box center [57, 122] width 107 height 15
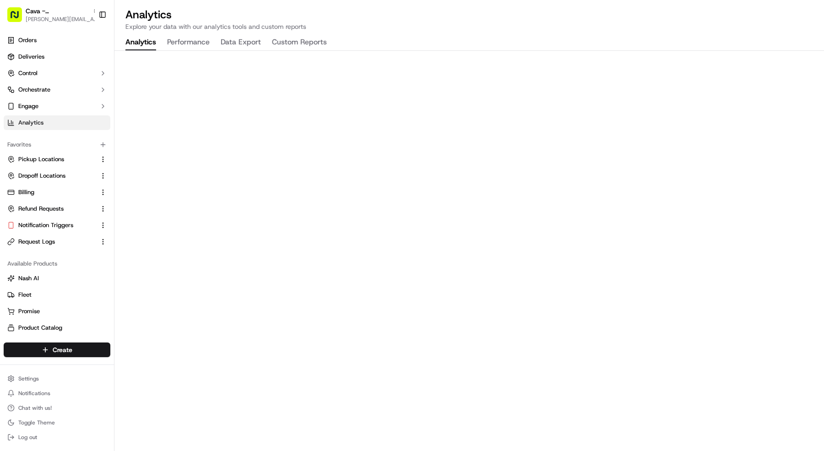
click at [188, 40] on button "Performance" at bounding box center [188, 43] width 43 height 16
click at [144, 45] on button "Analytics" at bounding box center [140, 43] width 31 height 16
click at [256, 46] on button "Data Export" at bounding box center [241, 43] width 40 height 16
click at [189, 38] on button "Performance" at bounding box center [188, 43] width 43 height 16
click at [131, 44] on button "Analytics" at bounding box center [140, 43] width 31 height 16
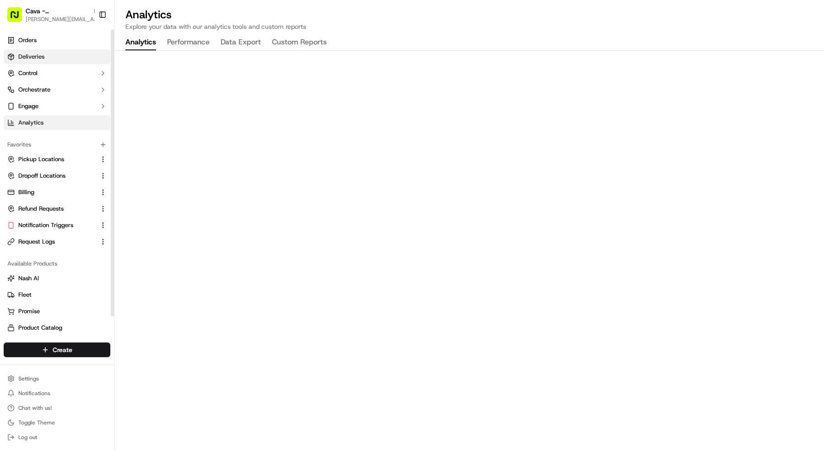
click at [68, 59] on link "Deliveries" at bounding box center [57, 56] width 107 height 15
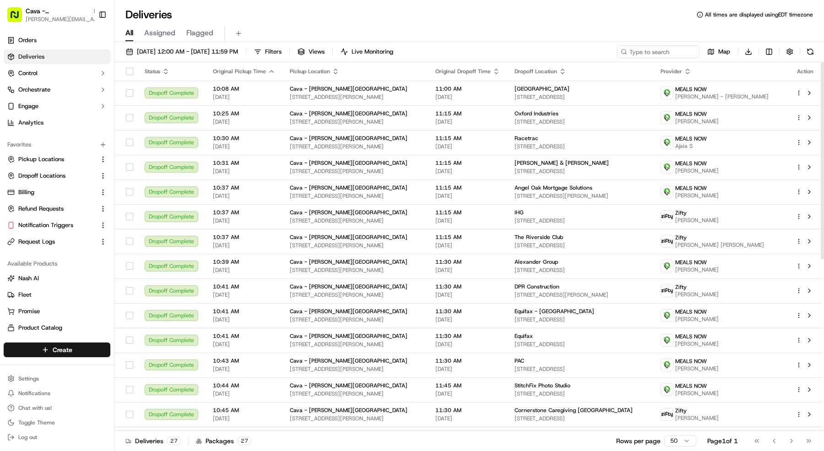
click at [257, 58] on div "09/18/2025 12:00 AM - 09/18/2025 11:59 PM Filters Views Live Monitoring Map Dow…" at bounding box center [468, 53] width 709 height 17
click at [238, 50] on span "[DATE] 12:00 AM - [DATE] 11:59 PM" at bounding box center [187, 52] width 101 height 8
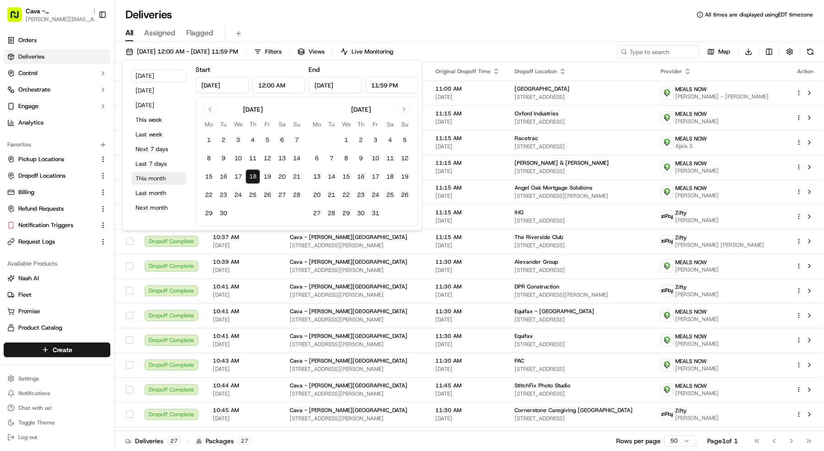
click at [155, 179] on button "This month" at bounding box center [158, 178] width 55 height 13
type input "Sep 1, 2025"
type input "Sep 30, 2025"
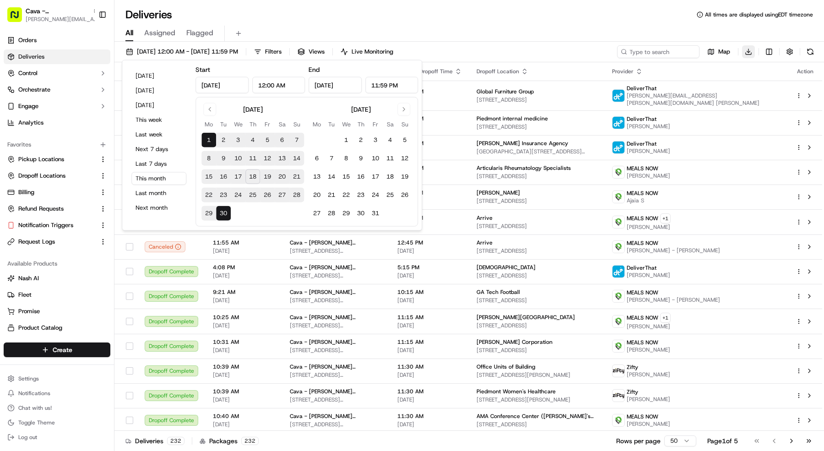
click at [745, 48] on html "Cava - Sandy Springs mariam@usenash.com Toggle Sidebar Orders Deliveries Contro…" at bounding box center [412, 225] width 824 height 451
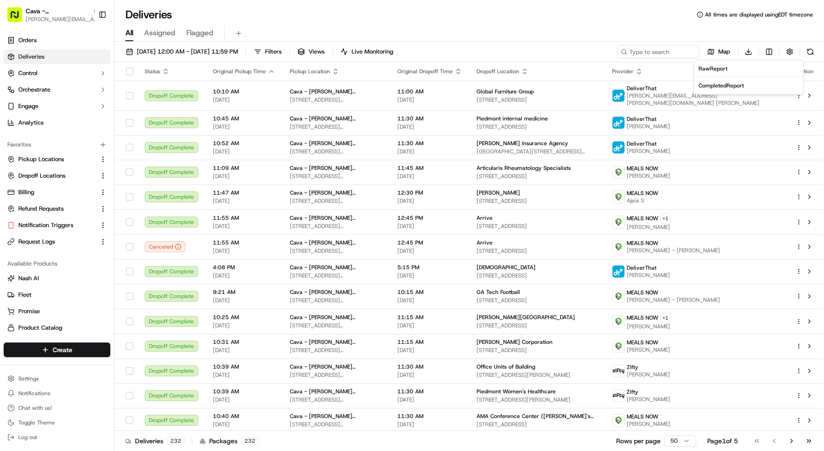
click at [738, 66] on div "Raw Report" at bounding box center [748, 68] width 100 height 7
click at [750, 53] on html "Cava - Sandy Springs mariam@usenash.com Toggle Sidebar Orders Deliveries Contro…" at bounding box center [412, 225] width 824 height 451
click at [51, 9] on html "Cava - Sandy Springs mariam@usenash.com Toggle Sidebar Orders Deliveries Contro…" at bounding box center [412, 225] width 824 height 451
click at [94, 384] on html "Cava - Sandy Springs mariam@usenash.com Toggle Sidebar Orders Deliveries Contro…" at bounding box center [412, 225] width 824 height 451
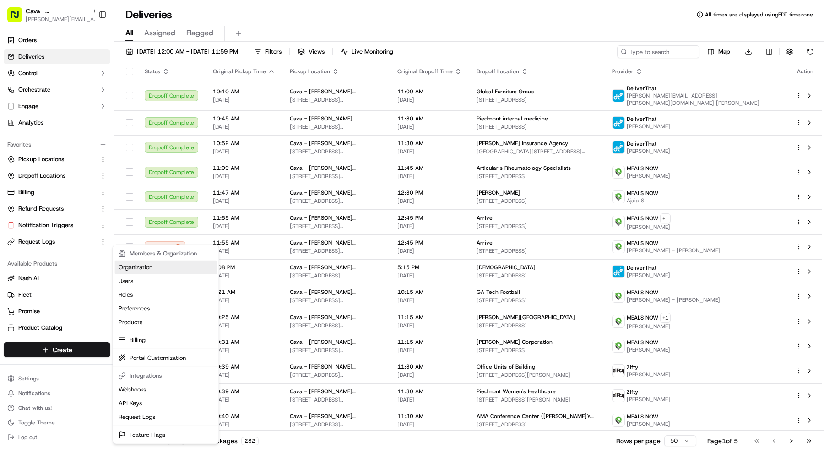
click at [150, 267] on link "Organization" at bounding box center [166, 267] width 102 height 14
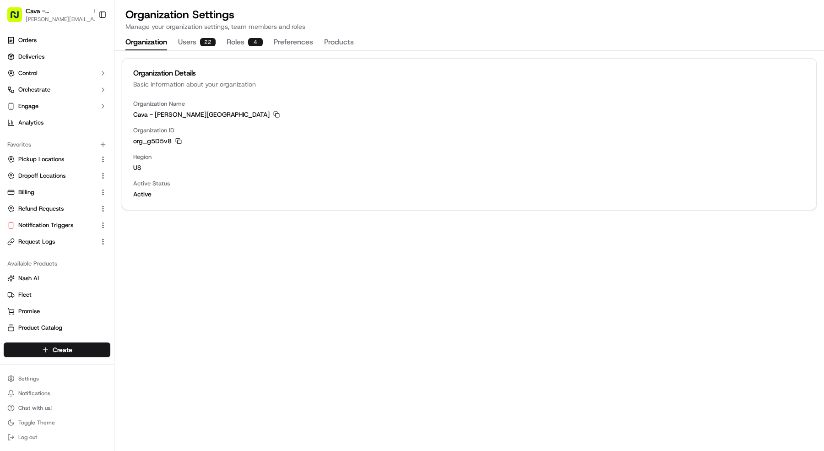
click at [174, 141] on div "org_g5D5v8 Copy org_g5D5v8" at bounding box center [469, 140] width 672 height 9
click at [179, 142] on icon "button" at bounding box center [178, 141] width 6 height 6
click at [75, 227] on link "Notification Triggers" at bounding box center [51, 225] width 88 height 8
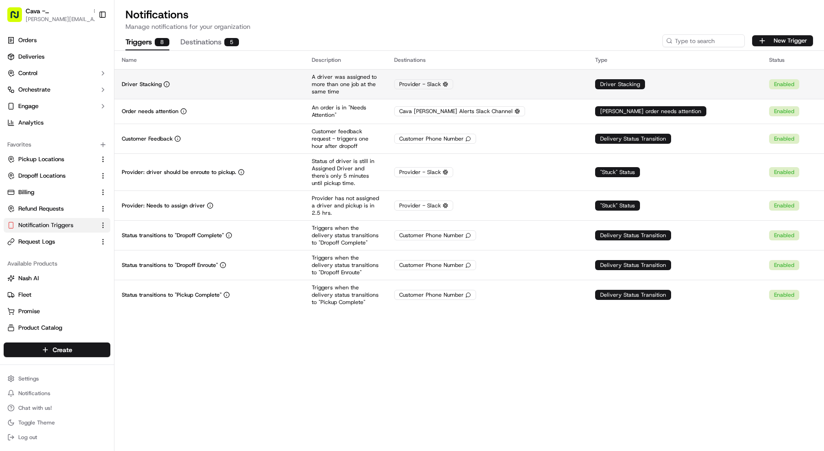
click at [236, 86] on div "Driver Stacking" at bounding box center [209, 84] width 175 height 7
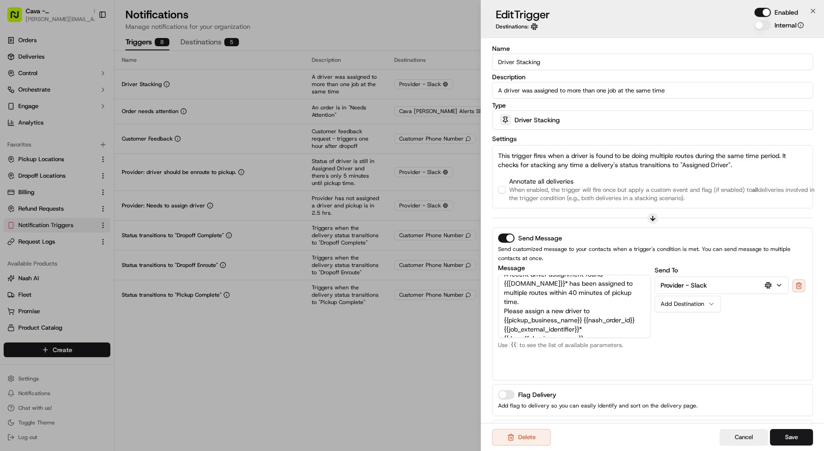
scroll to position [54, 0]
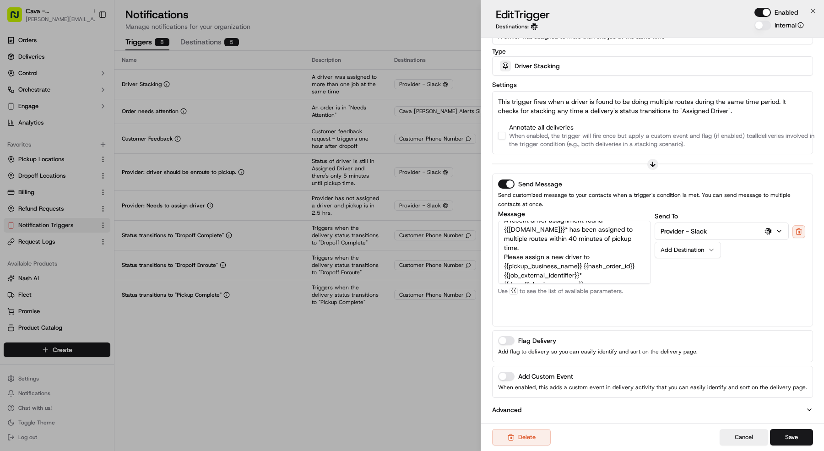
click at [504, 343] on button "Flag Delivery" at bounding box center [506, 340] width 16 height 9
click at [500, 137] on button "button" at bounding box center [501, 135] width 7 height 7
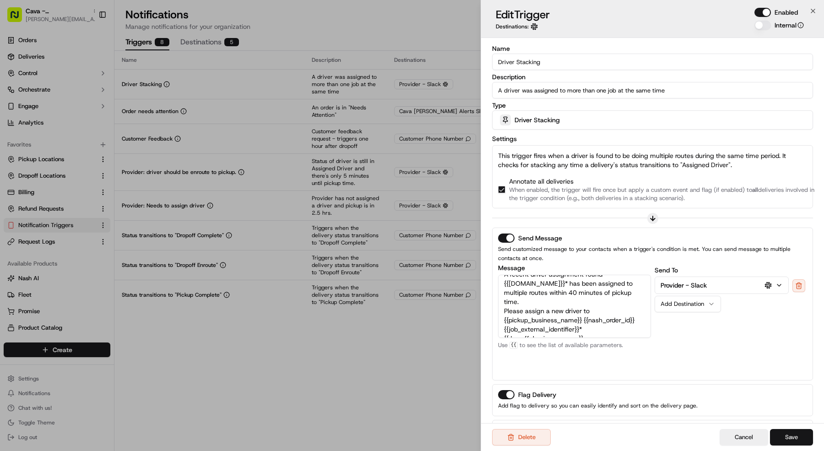
click at [791, 436] on button "Save" at bounding box center [791, 437] width 43 height 16
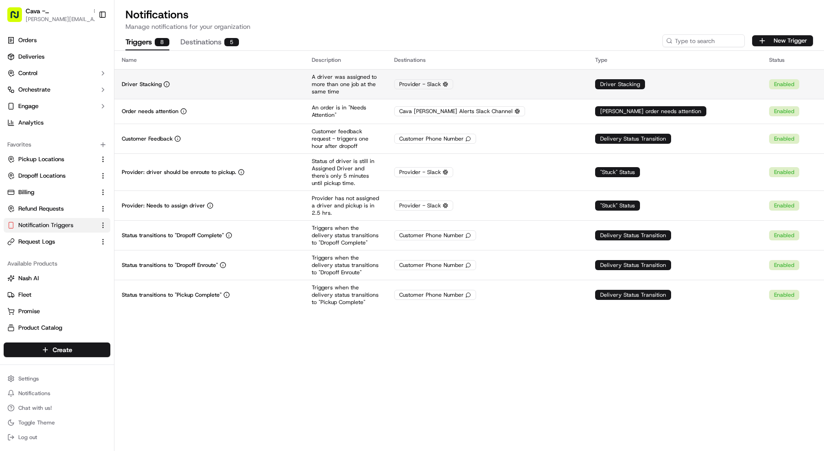
click at [275, 76] on td "Driver Stacking" at bounding box center [209, 84] width 190 height 30
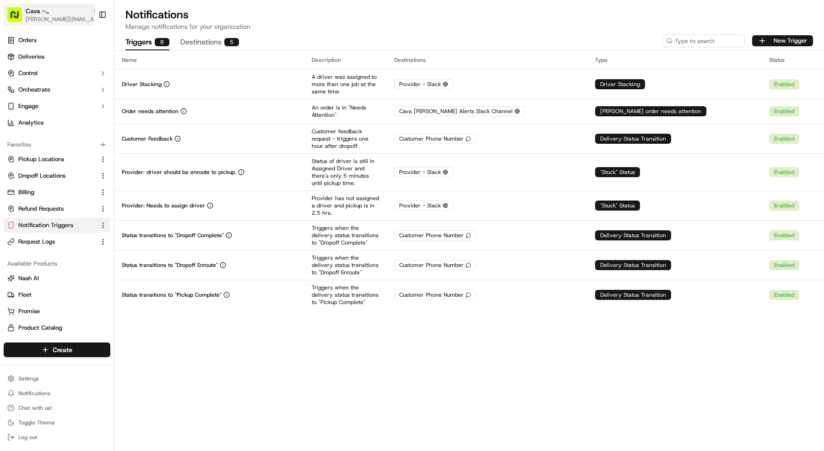
click at [54, 14] on span "Cava - Sandy Springs" at bounding box center [57, 10] width 63 height 9
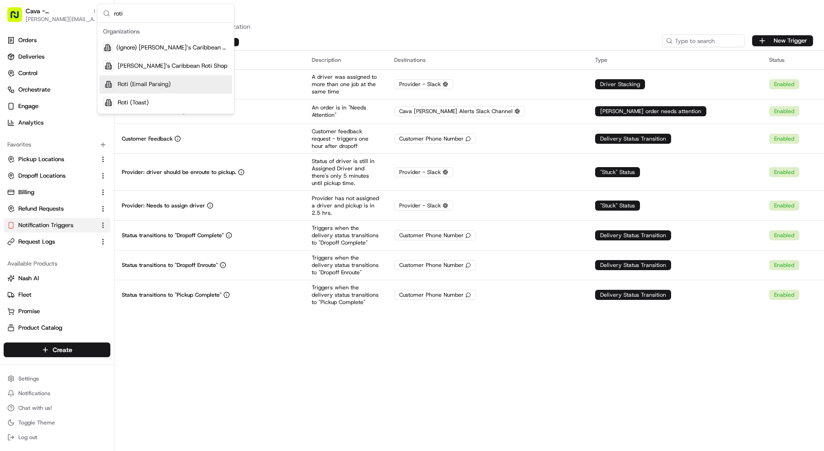
type input "roti"
click at [165, 85] on span "Roti (Email Parsing)" at bounding box center [144, 84] width 53 height 8
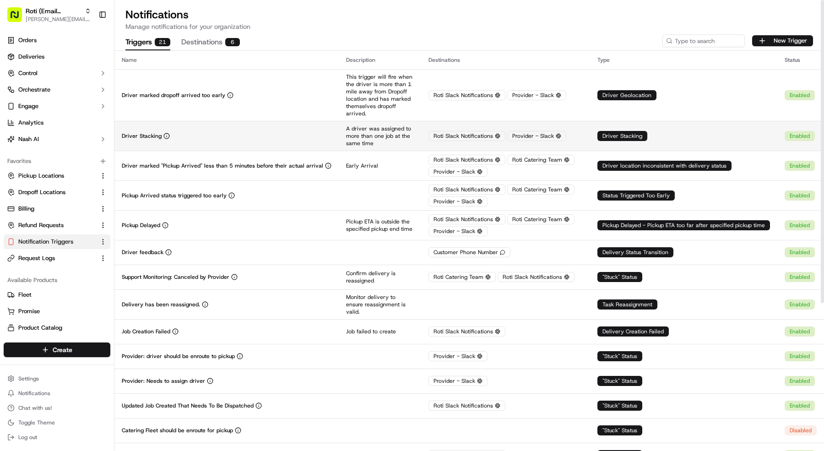
click at [172, 131] on td "Driver Stacking" at bounding box center [226, 136] width 224 height 30
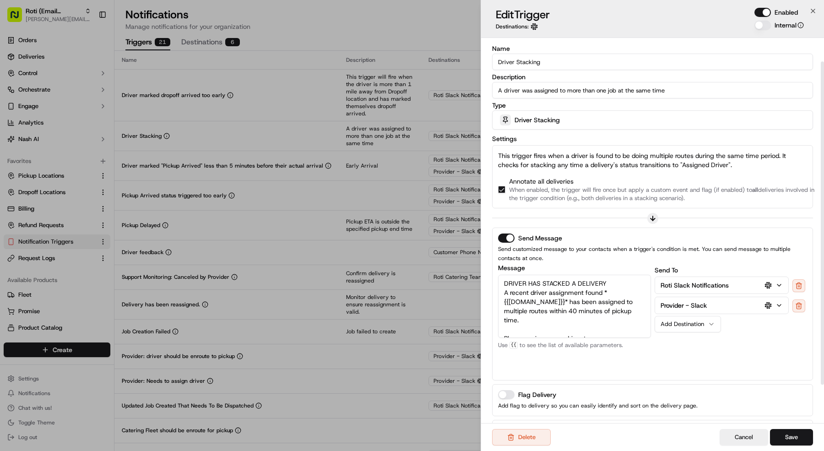
scroll to position [74, 0]
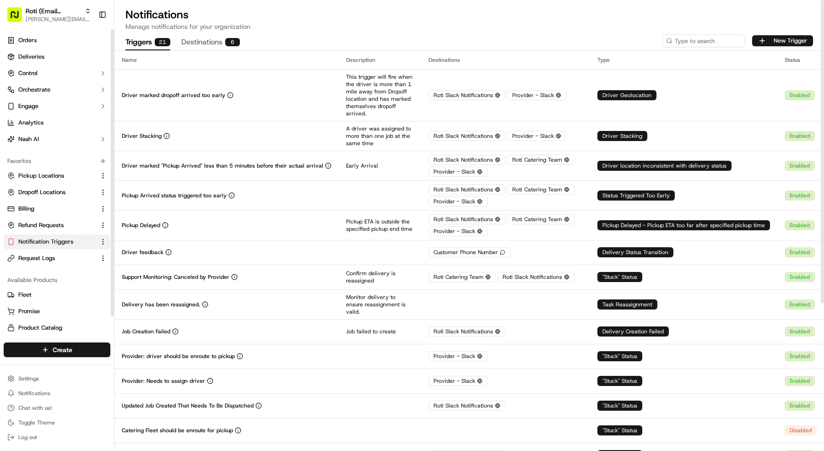
click at [26, 64] on ul "Orders Deliveries Control Orchestrate Engage Analytics Nash AI" at bounding box center [57, 89] width 107 height 113
click at [26, 62] on link "Deliveries" at bounding box center [57, 56] width 107 height 15
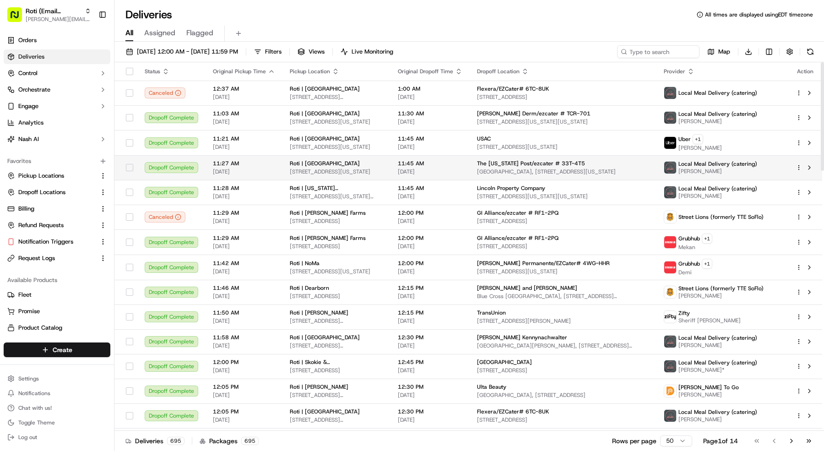
click at [204, 167] on td "Dropoff Complete" at bounding box center [171, 167] width 68 height 25
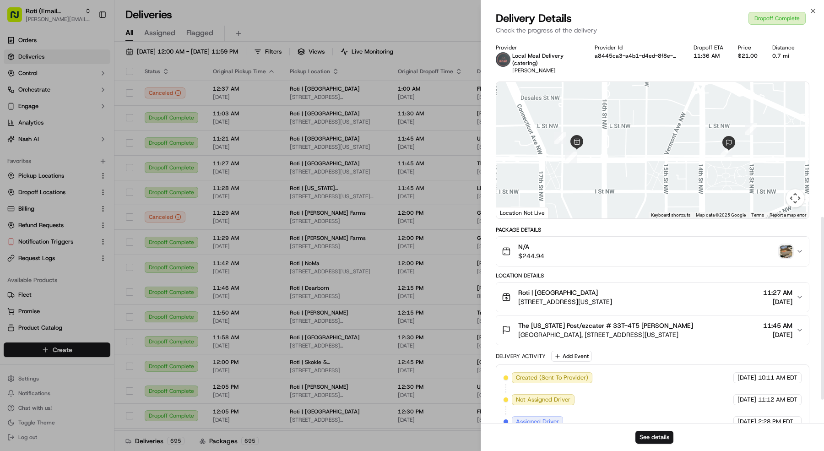
scroll to position [425, 0]
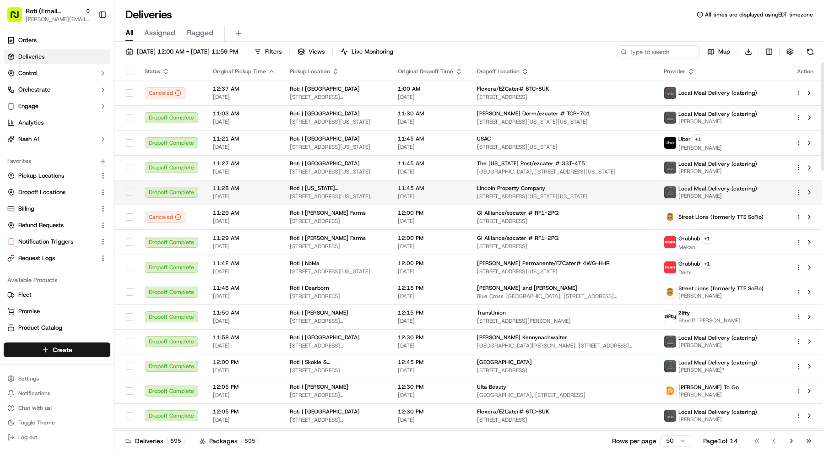
click at [313, 195] on span "1747 Pennsylvania Avenue NW, Washington, DC 20006, US" at bounding box center [336, 196] width 93 height 7
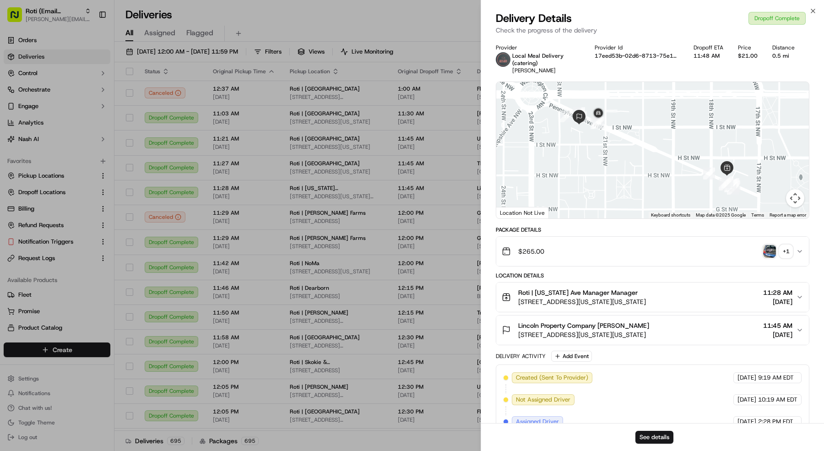
scroll to position [187, 0]
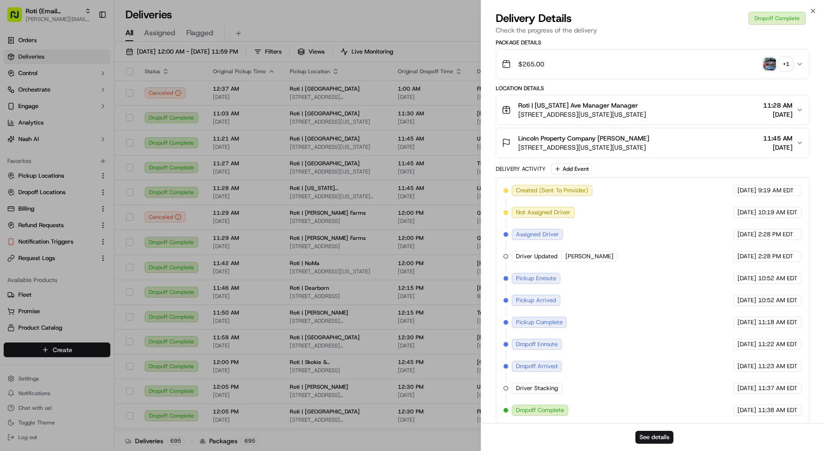
click at [531, 390] on div "Created (Sent To Provider) Local Meal Delivery (catering) 08/29/2025 9:19 AM ED…" at bounding box center [652, 300] width 298 height 231
click at [531, 384] on span "Driver Stacking" at bounding box center [537, 388] width 42 height 8
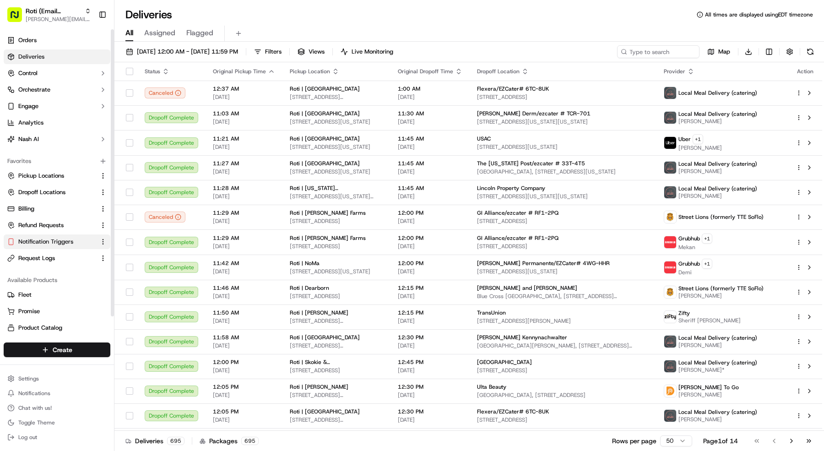
click at [39, 241] on span "Notification Triggers" at bounding box center [45, 241] width 55 height 8
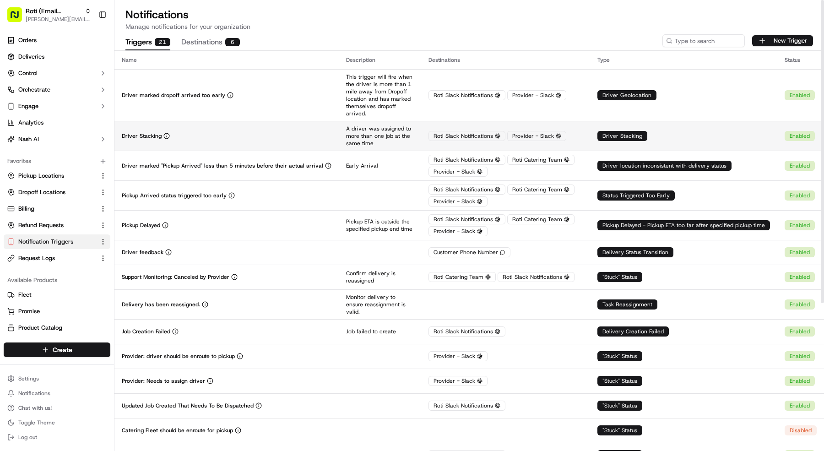
click at [196, 132] on div "Driver Stacking" at bounding box center [227, 135] width 210 height 7
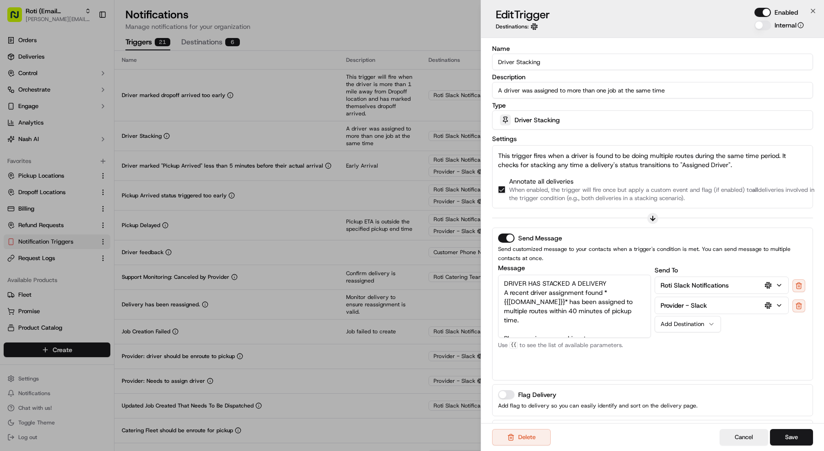
scroll to position [74, 0]
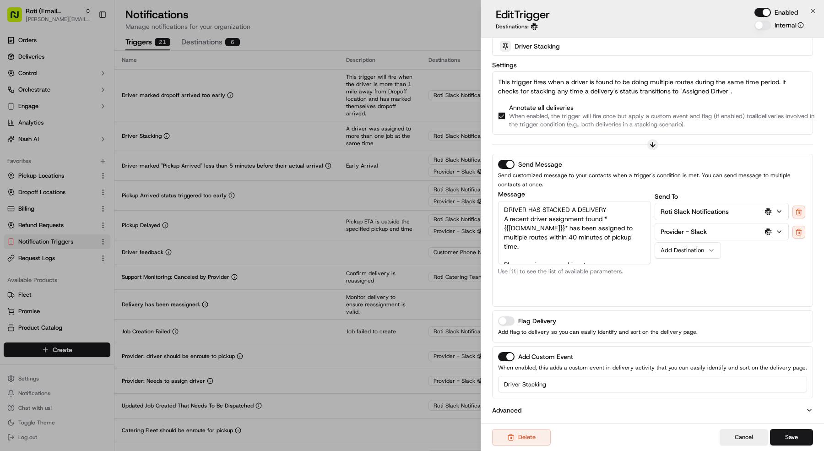
click at [510, 322] on button "Flag Delivery" at bounding box center [506, 320] width 16 height 9
click at [786, 436] on button "Save" at bounding box center [791, 437] width 43 height 16
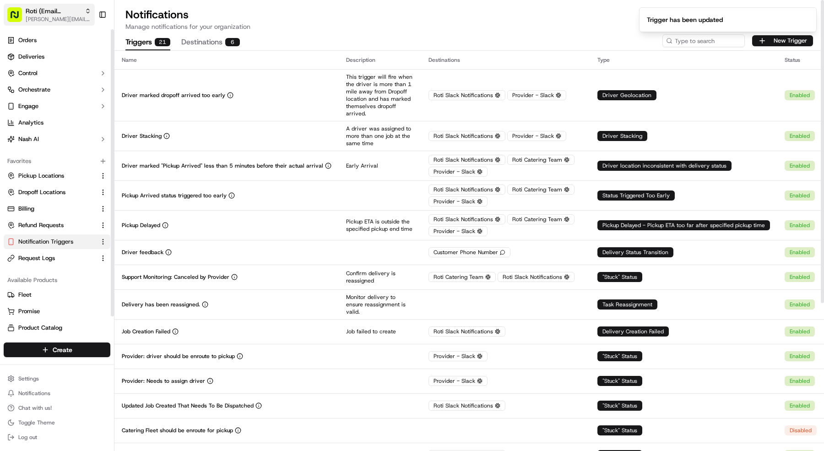
click at [51, 21] on span "[PERSON_NAME][EMAIL_ADDRESS][DOMAIN_NAME]" at bounding box center [58, 19] width 65 height 7
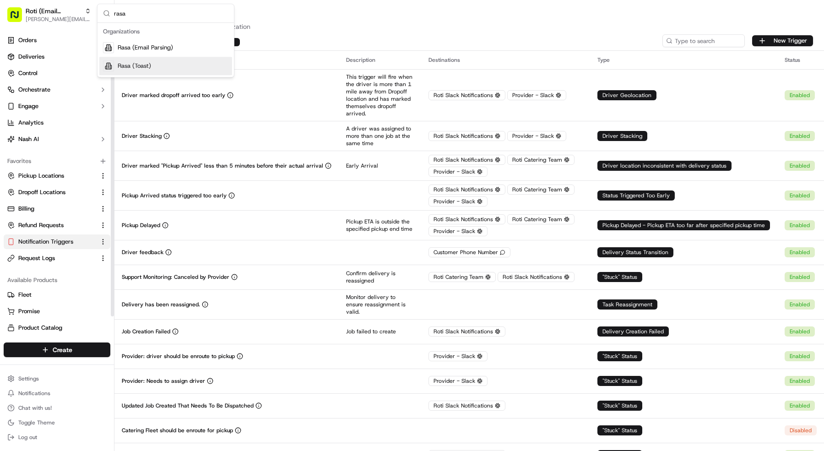
type input "rasa"
click at [145, 59] on div "Rasa (Toast)" at bounding box center [165, 66] width 133 height 18
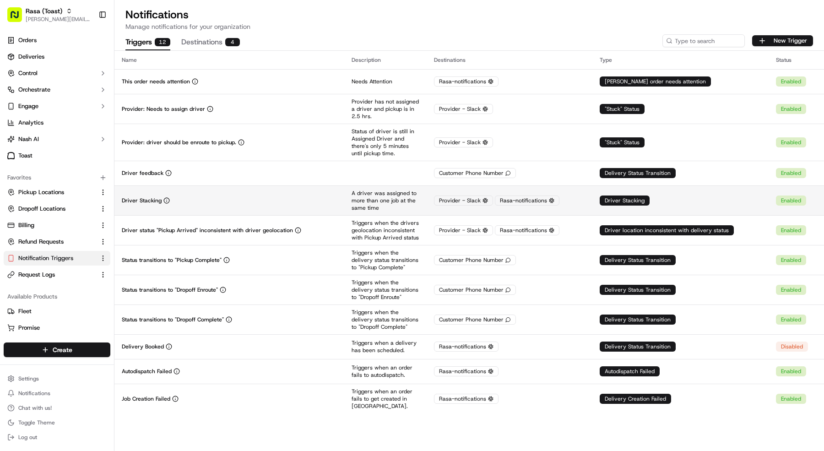
click at [191, 195] on td "Driver Stacking" at bounding box center [229, 200] width 230 height 30
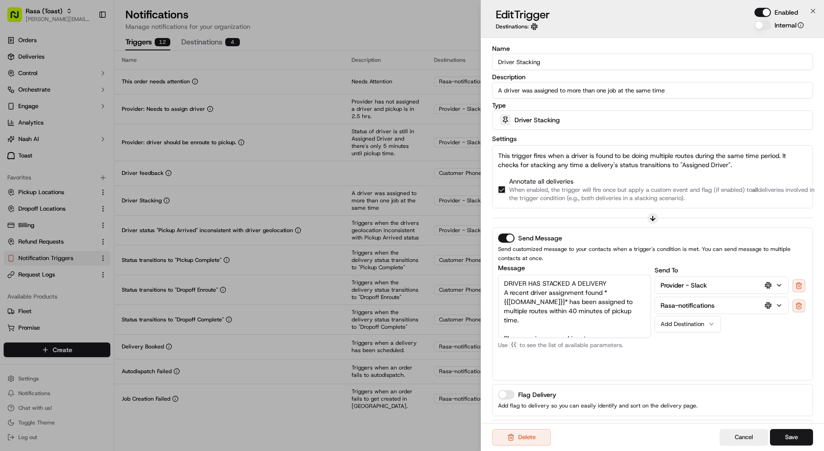
scroll to position [54, 0]
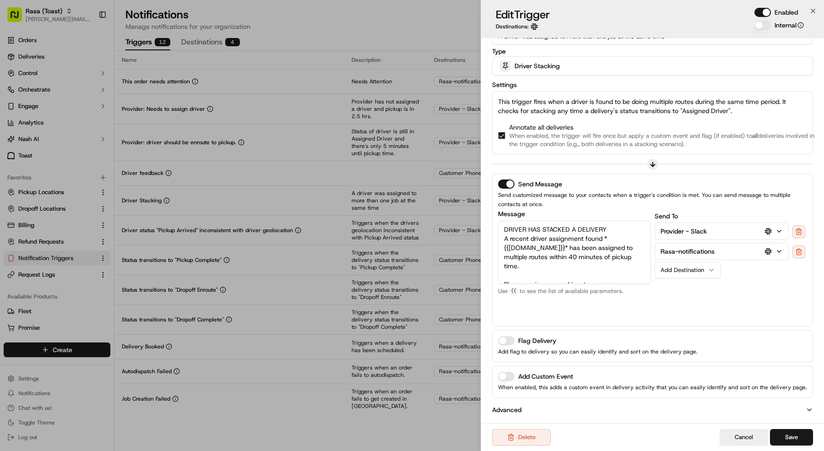
click at [509, 378] on button "Add Custom Event" at bounding box center [506, 376] width 16 height 9
click at [526, 397] on input at bounding box center [652, 403] width 309 height 16
type input "Driver Stacking"
click at [504, 336] on button "Flag Delivery" at bounding box center [506, 340] width 16 height 9
click at [794, 436] on button "Save" at bounding box center [791, 437] width 43 height 16
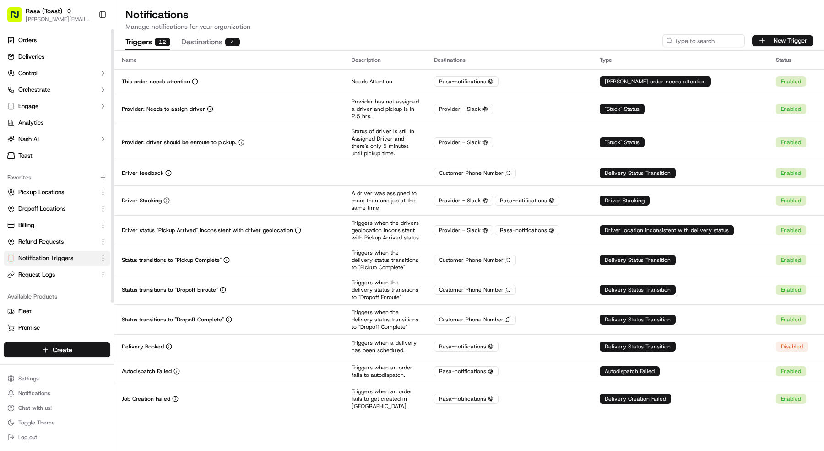
click at [30, 3] on div "Rasa (Toast) mariam@usenash.com Toggle Sidebar" at bounding box center [57, 14] width 114 height 29
click at [30, 13] on span "Rasa (Toast)" at bounding box center [44, 10] width 37 height 9
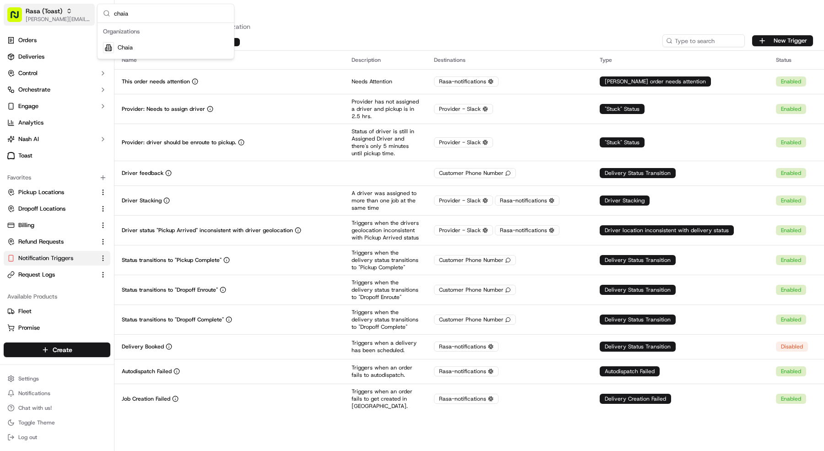
type input "chaia"
